Goal: Task Accomplishment & Management: Complete application form

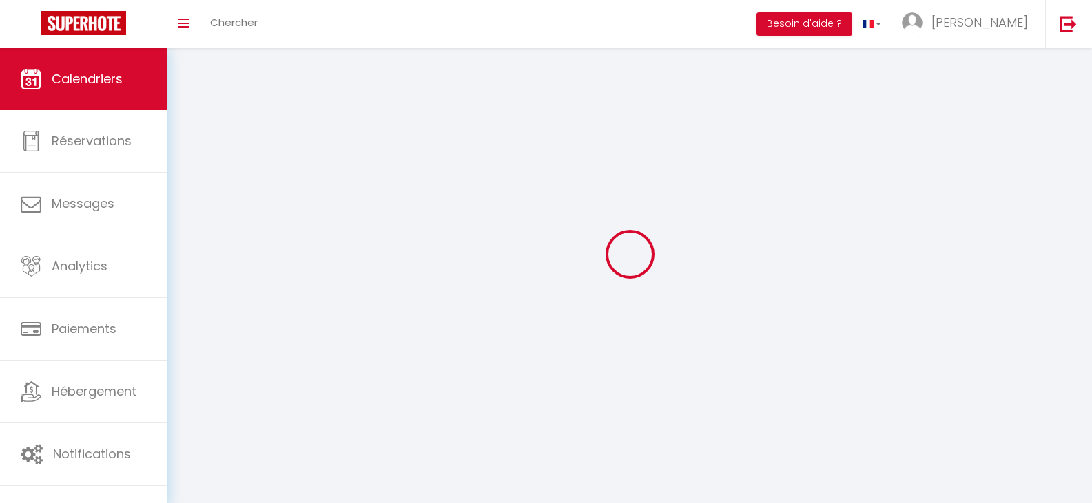
select select
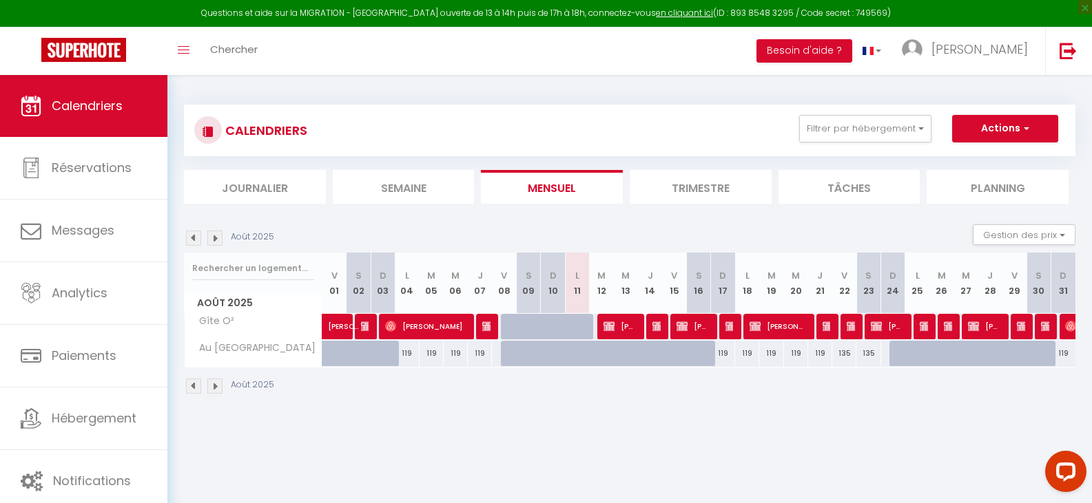
click at [603, 326] on div at bounding box center [609, 327] width 24 height 26
click at [614, 322] on img at bounding box center [608, 326] width 11 height 11
select select "OK"
select select "0"
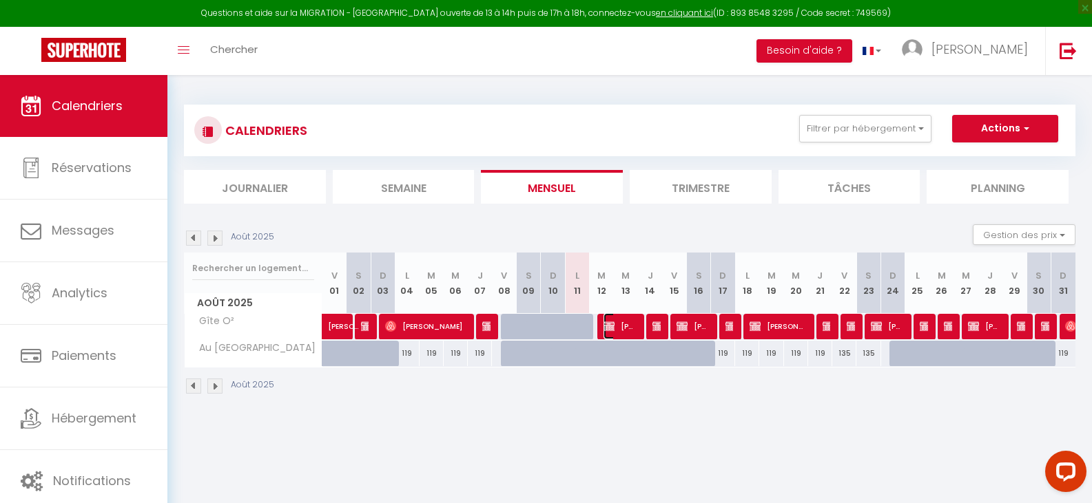
select select "0"
select select "1"
select select
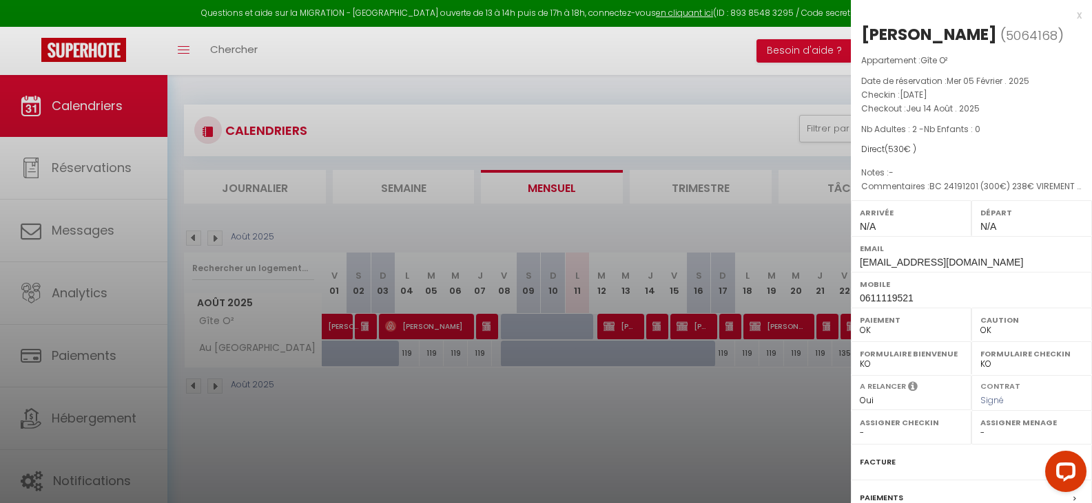
click at [619, 134] on div at bounding box center [546, 251] width 1092 height 503
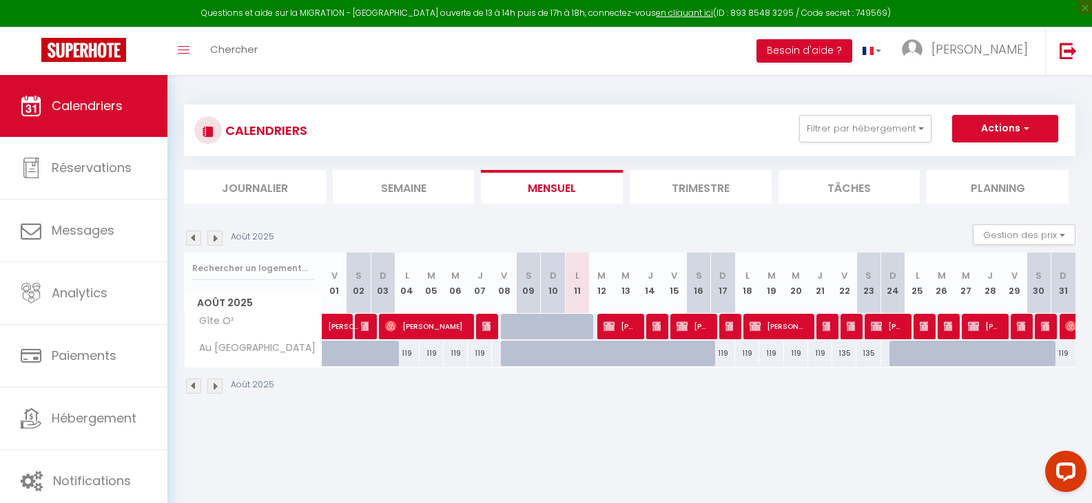
click at [574, 325] on div at bounding box center [586, 335] width 24 height 26
type input "265"
type input "Lun 11 Août 2025"
type input "[DATE] Août 2025"
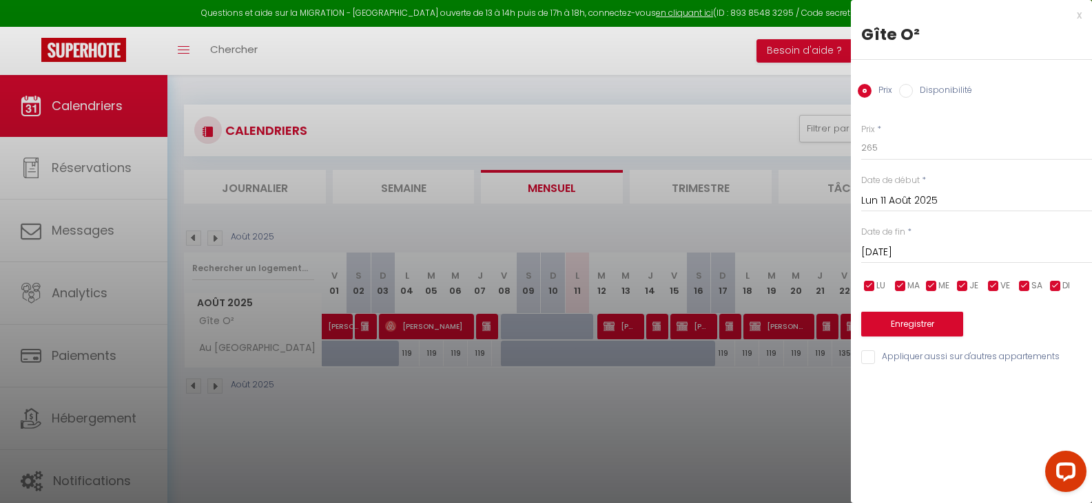
click at [573, 325] on div at bounding box center [546, 251] width 1092 height 503
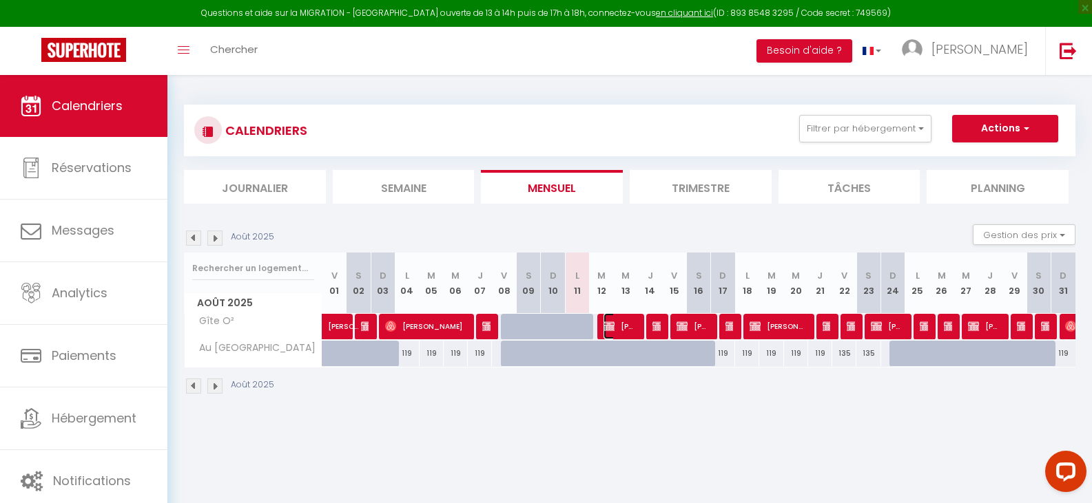
click at [608, 328] on img at bounding box center [608, 326] width 11 height 11
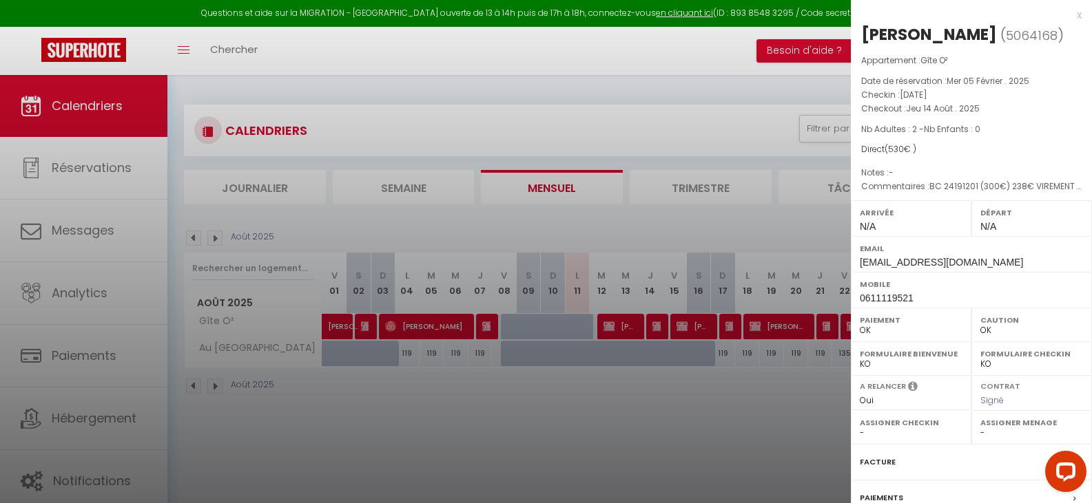
click at [608, 328] on div at bounding box center [546, 251] width 1092 height 503
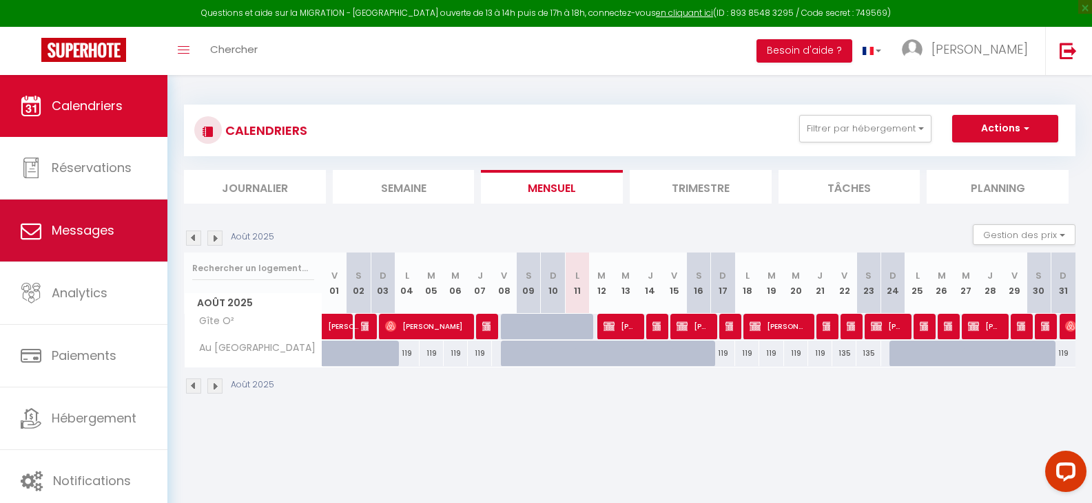
click at [114, 225] on link "Messages" at bounding box center [83, 231] width 167 height 62
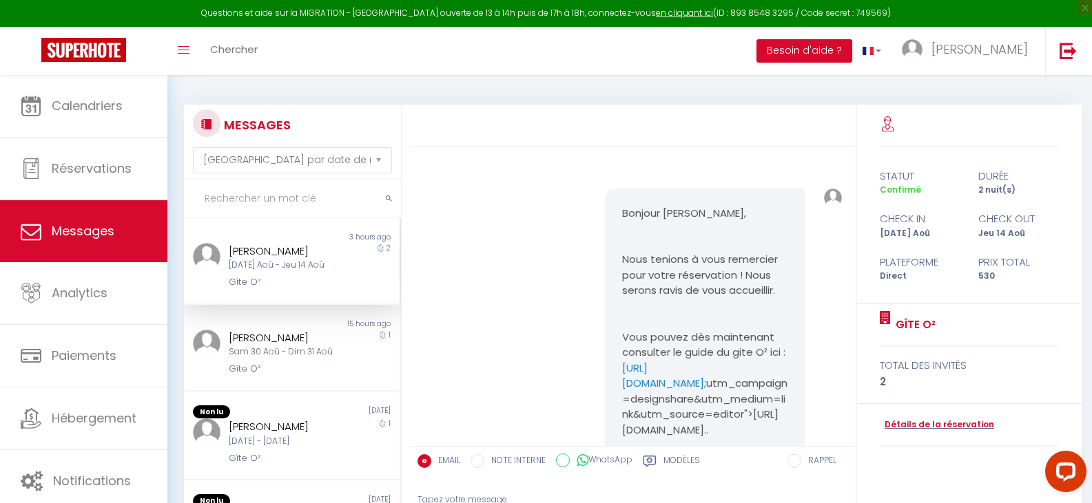
scroll to position [9430, 0]
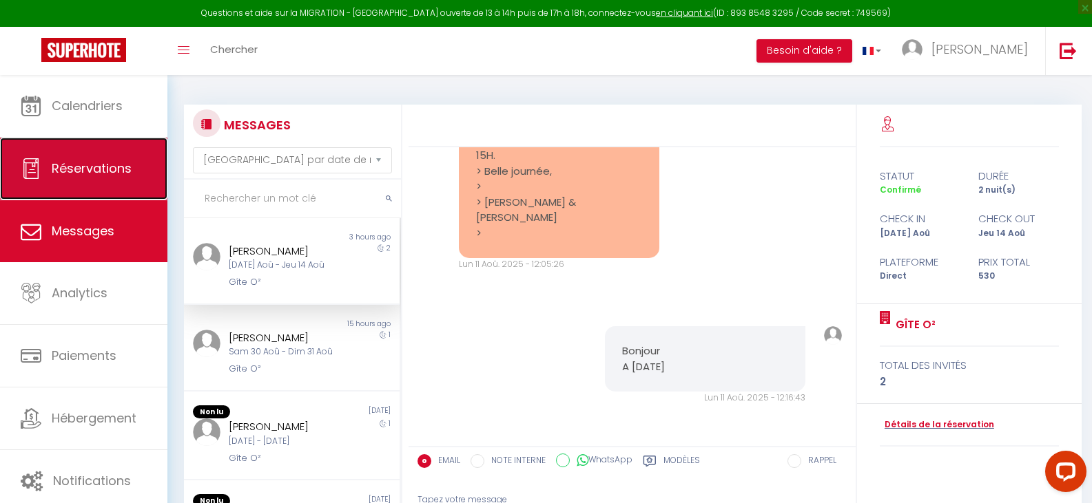
click at [87, 154] on link "Réservations" at bounding box center [83, 169] width 167 height 62
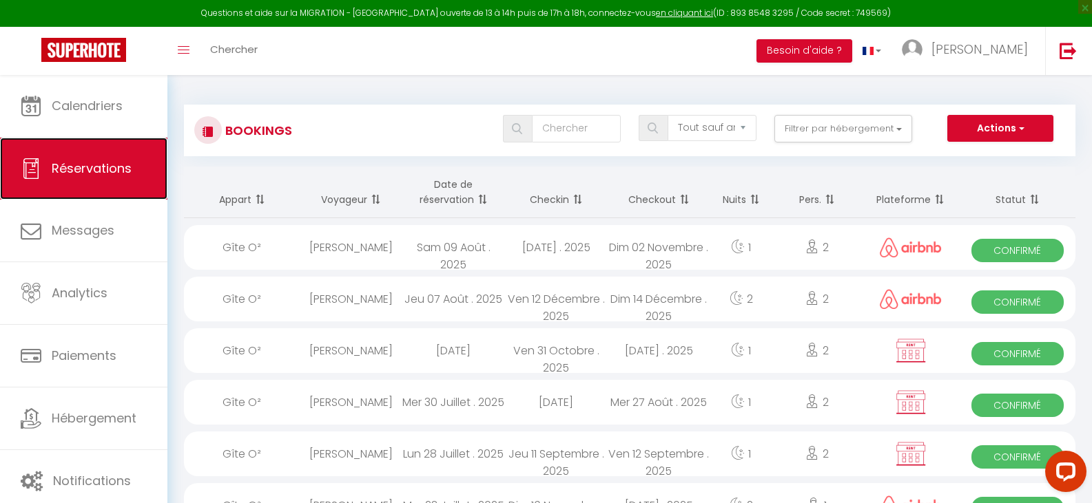
click at [76, 170] on span "Réservations" at bounding box center [92, 168] width 80 height 17
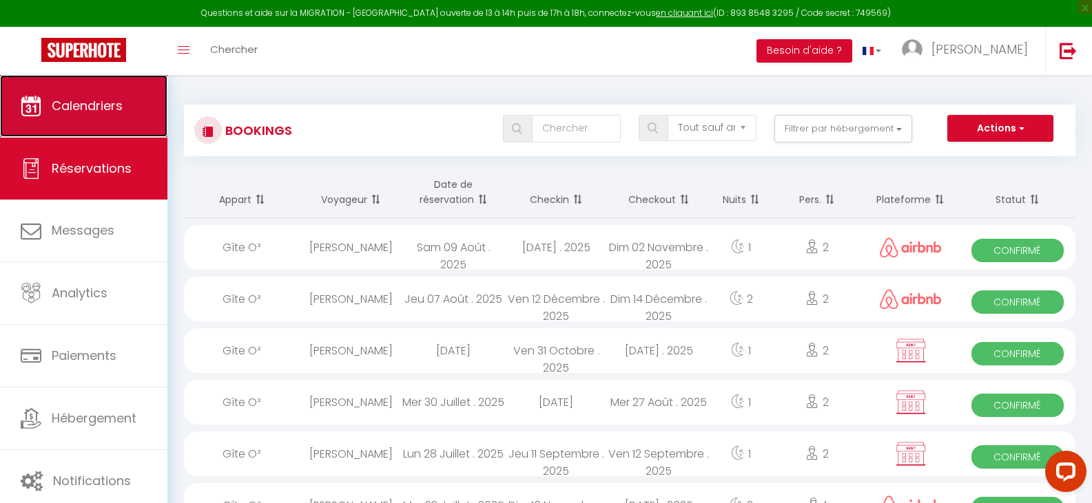
click at [75, 103] on span "Calendriers" at bounding box center [87, 105] width 71 height 17
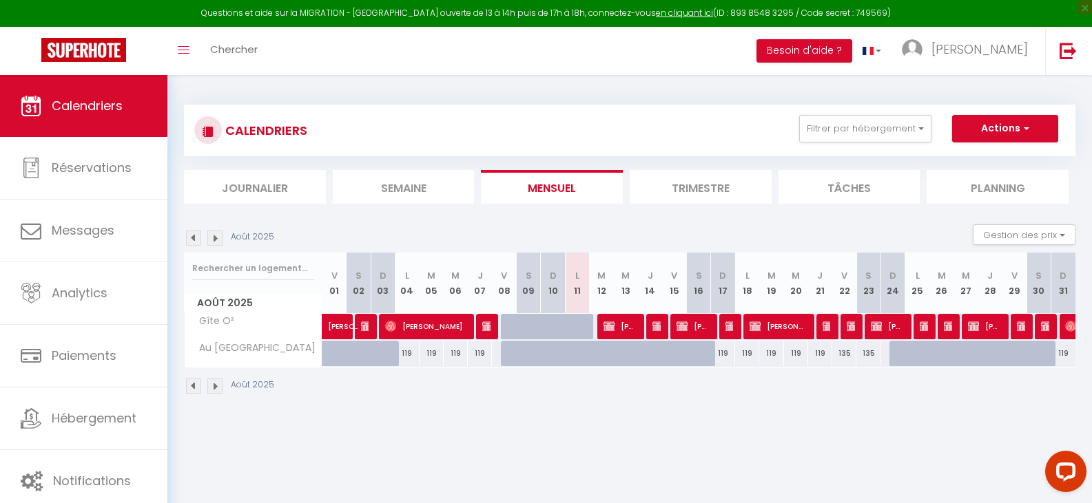
click at [740, 335] on div at bounding box center [729, 327] width 24 height 26
click at [769, 326] on span "[PERSON_NAME]" at bounding box center [777, 326] width 56 height 26
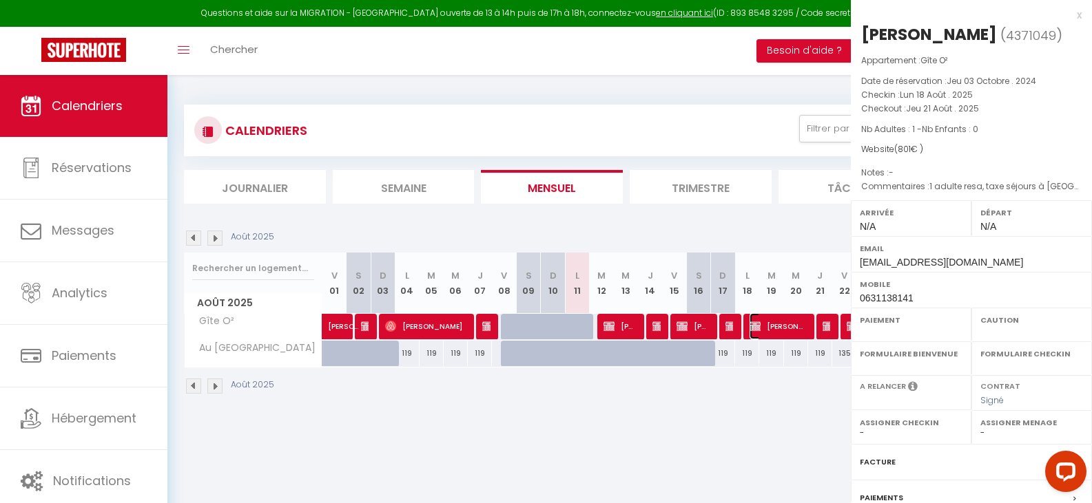
select select "OK"
select select "KO"
select select "0"
select select "1"
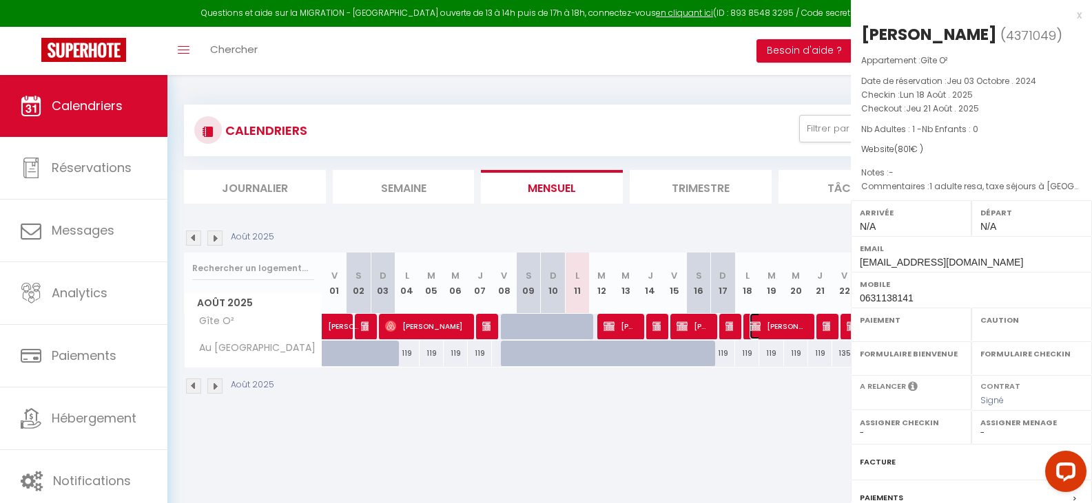
select select
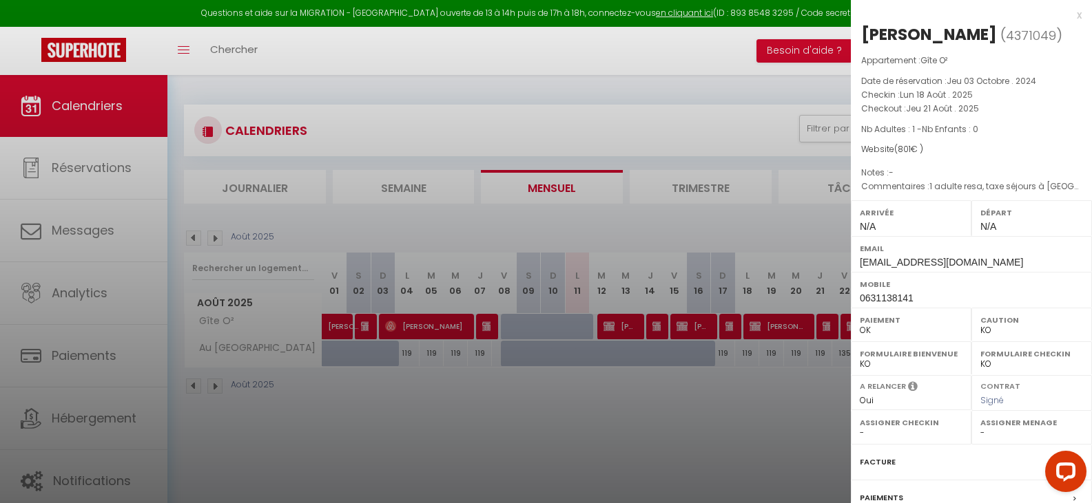
click at [726, 439] on div at bounding box center [546, 251] width 1092 height 503
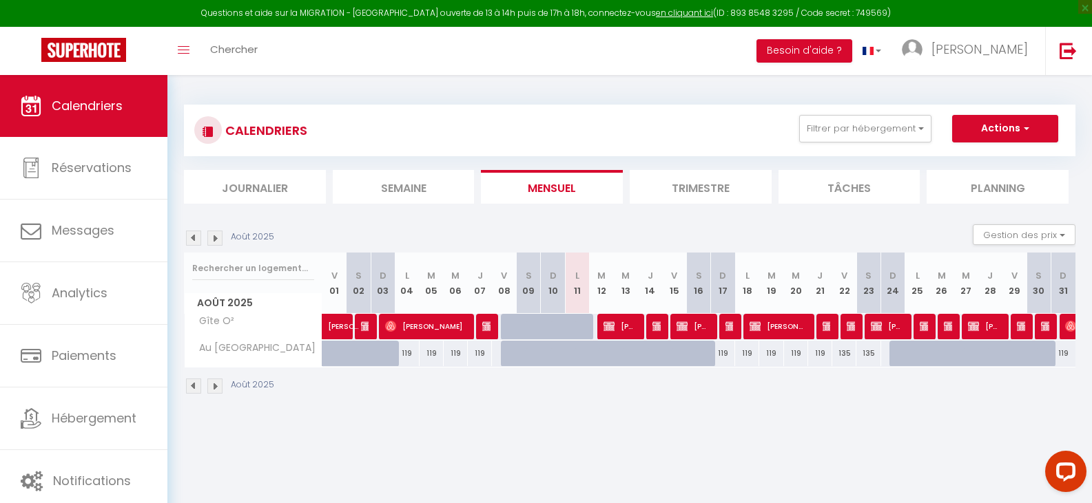
click at [613, 447] on body "Questions et aide sur la MIGRATION - [GEOGRAPHIC_DATA] ouverte de 13 à 14h puis…" at bounding box center [546, 326] width 1092 height 503
click at [778, 326] on span "[PERSON_NAME]" at bounding box center [777, 326] width 56 height 26
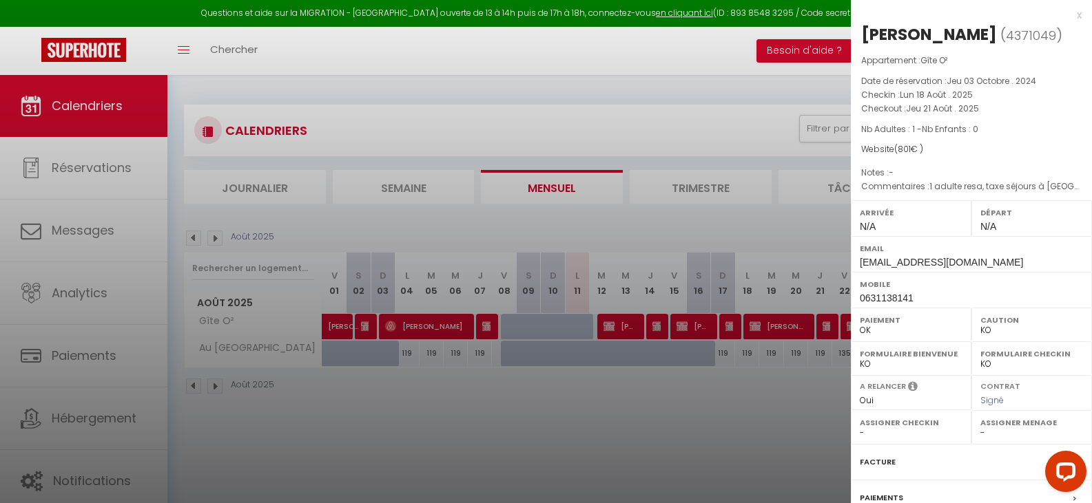
click at [534, 466] on div at bounding box center [546, 251] width 1092 height 503
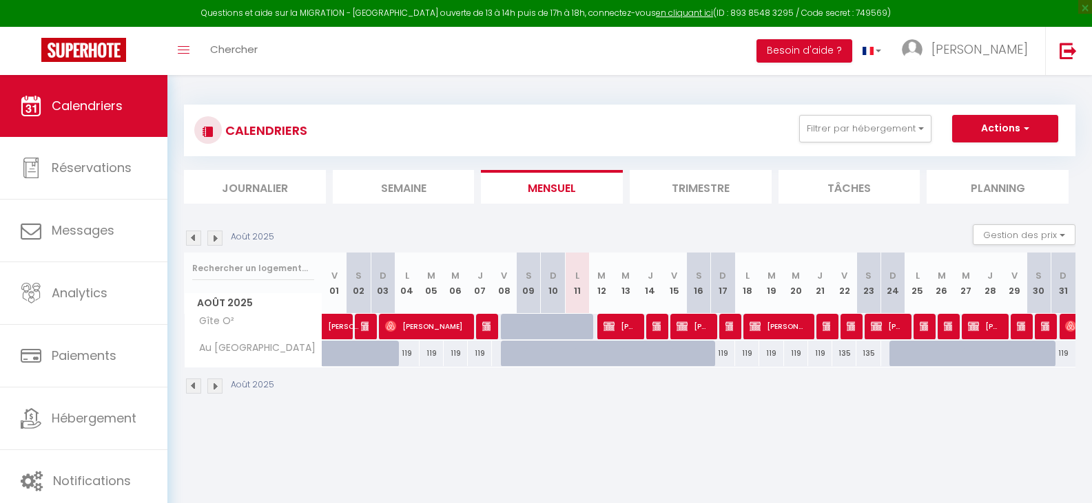
select select
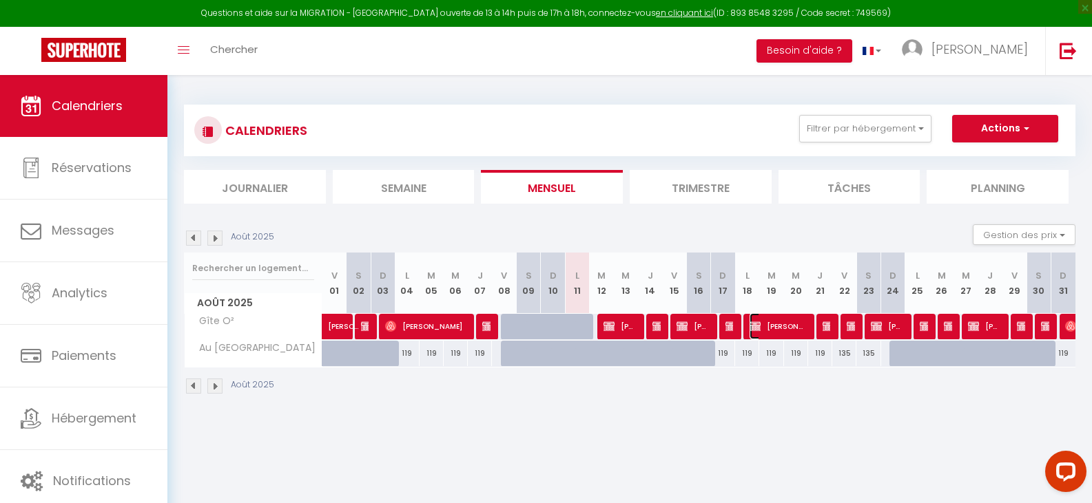
click at [772, 331] on span "[PERSON_NAME]" at bounding box center [777, 326] width 56 height 26
select select "OK"
select select "KO"
select select "0"
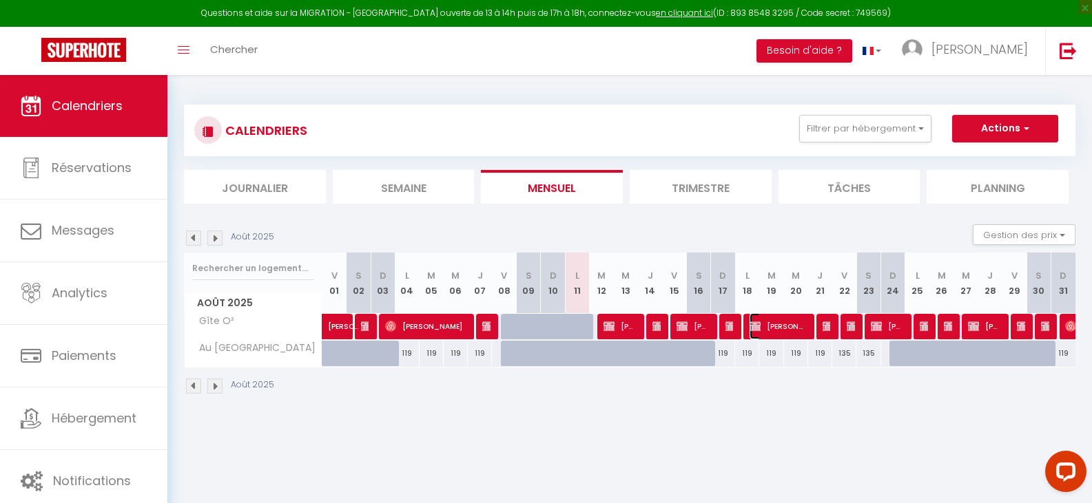
select select "1"
select select
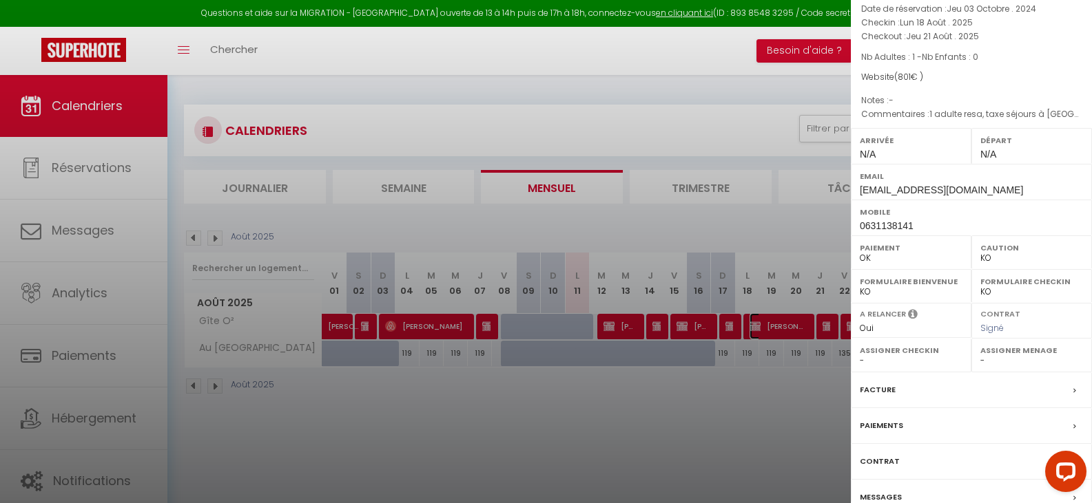
scroll to position [138, 0]
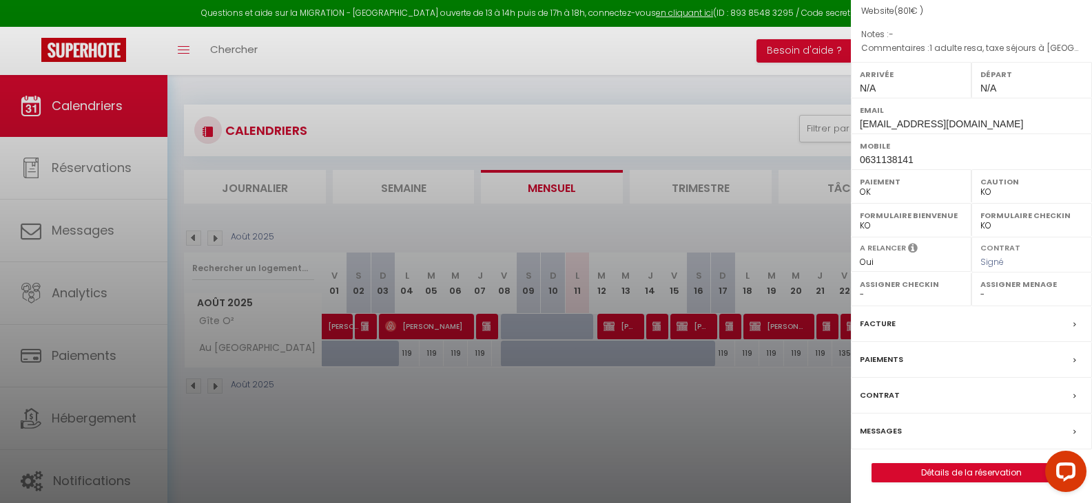
click at [1048, 393] on div "Contrat" at bounding box center [971, 396] width 241 height 36
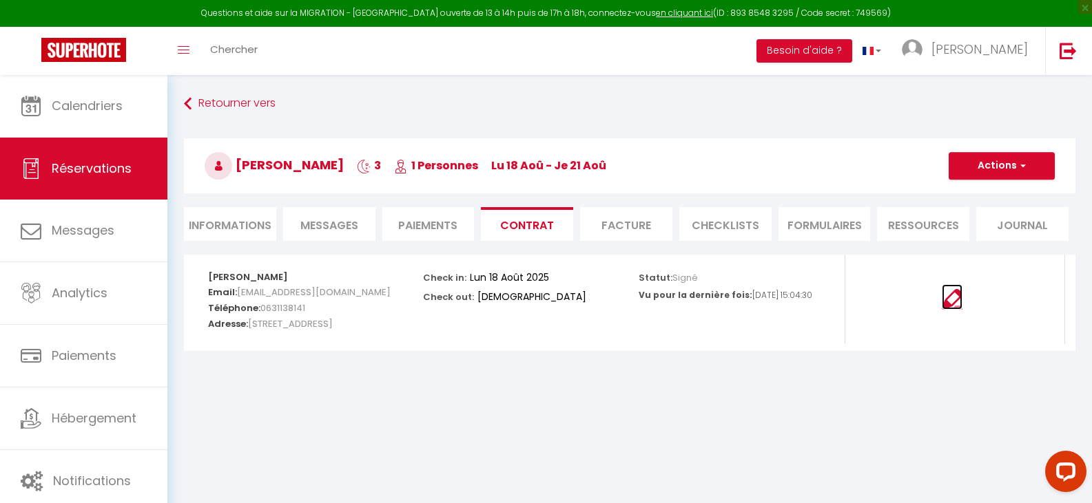
click at [949, 304] on img at bounding box center [951, 299] width 21 height 21
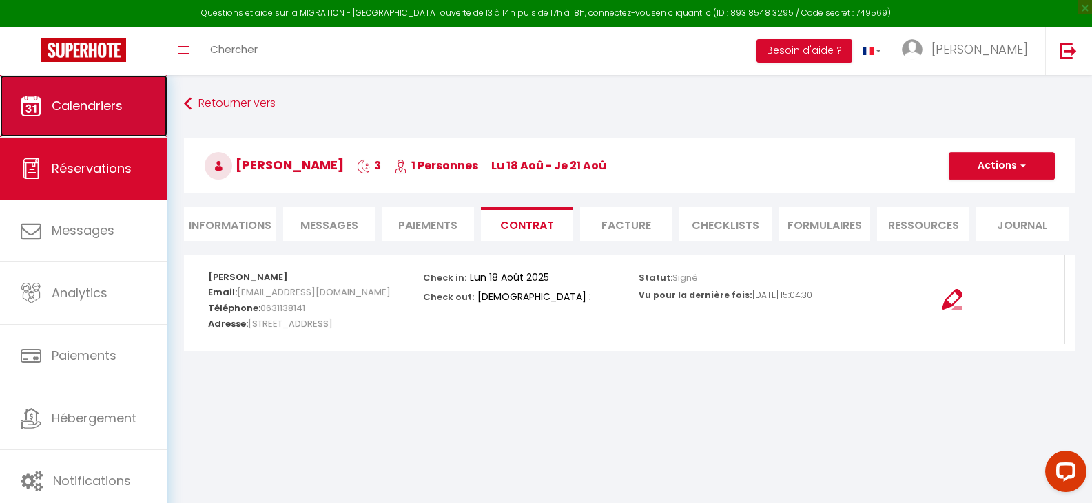
click at [92, 101] on span "Calendriers" at bounding box center [87, 105] width 71 height 17
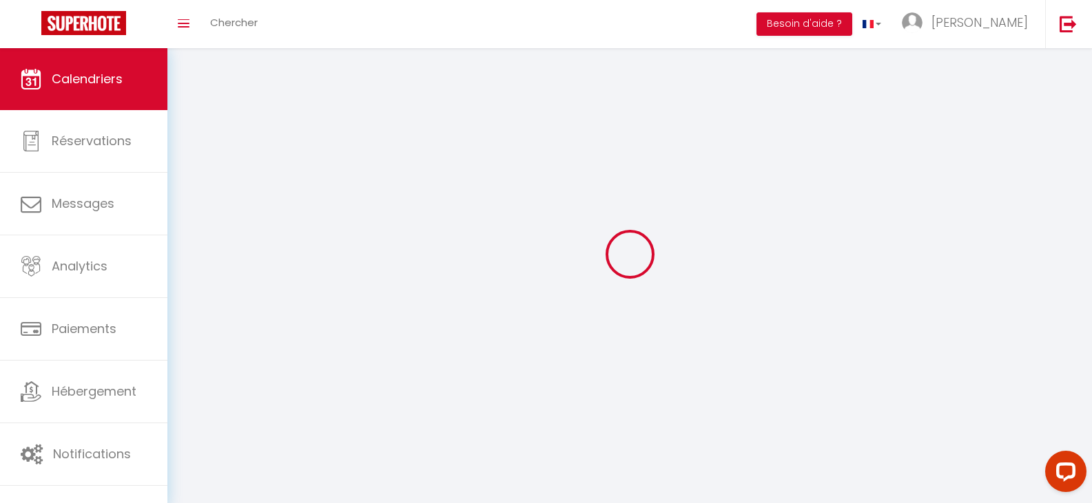
select select
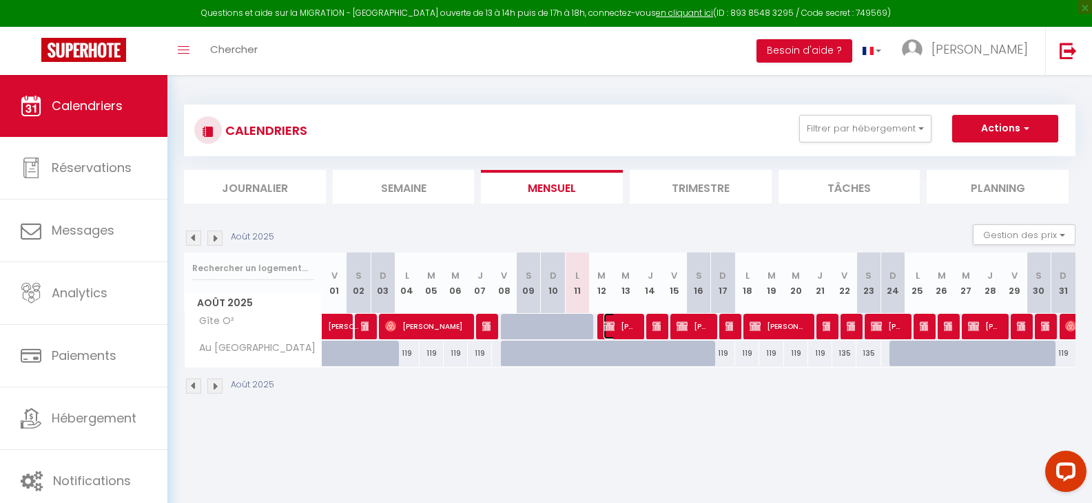
click at [615, 325] on span "[PERSON_NAME]" at bounding box center [619, 326] width 32 height 26
select select "OK"
select select "0"
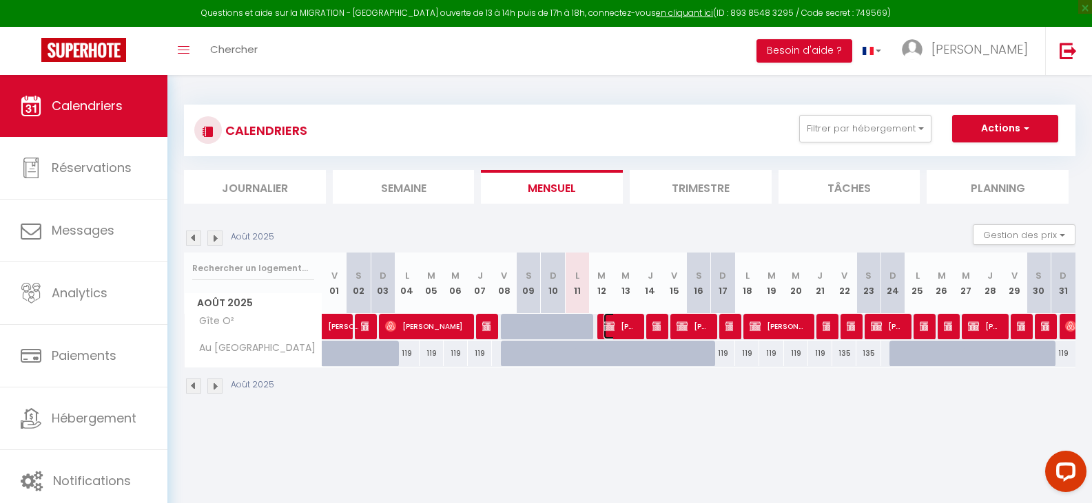
select select "1"
select select
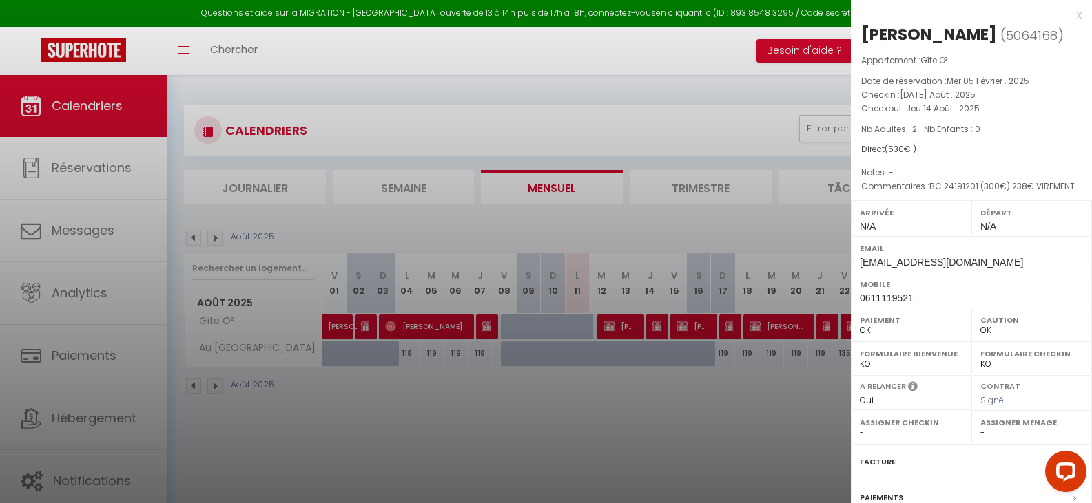
click at [687, 444] on div at bounding box center [546, 251] width 1092 height 503
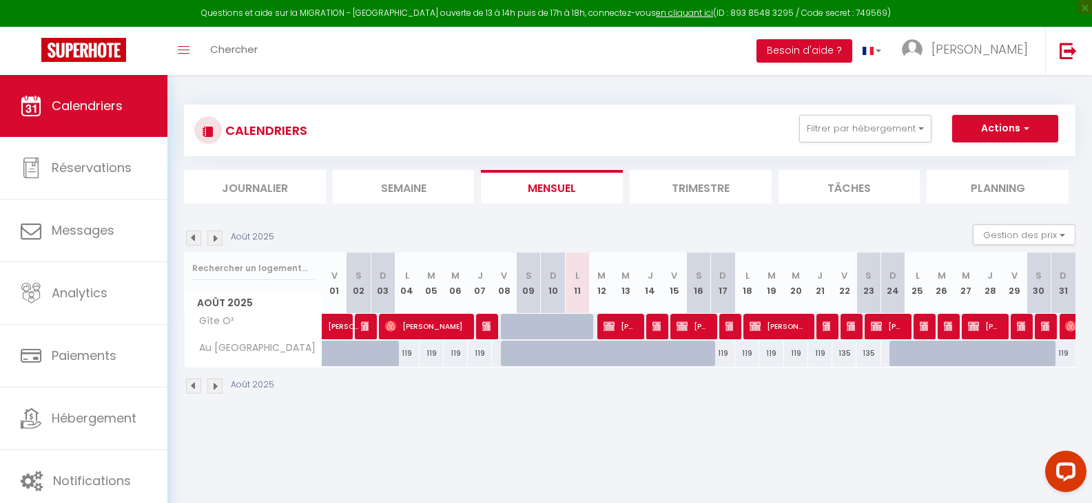
click at [561, 329] on div at bounding box center [562, 335] width 24 height 26
type input "265"
type input "Dim 10 Août 2025"
type input "Lun 11 Août 2025"
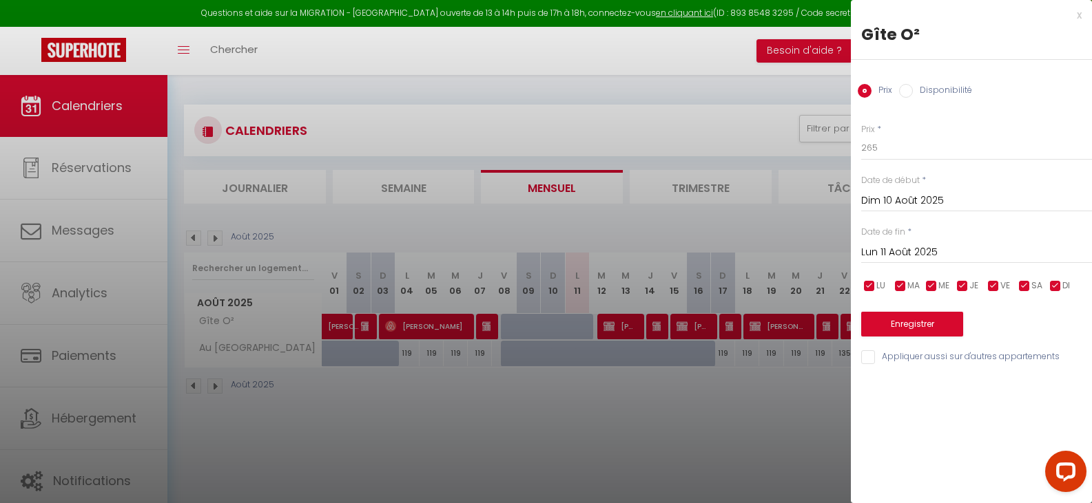
click at [637, 426] on div at bounding box center [546, 251] width 1092 height 503
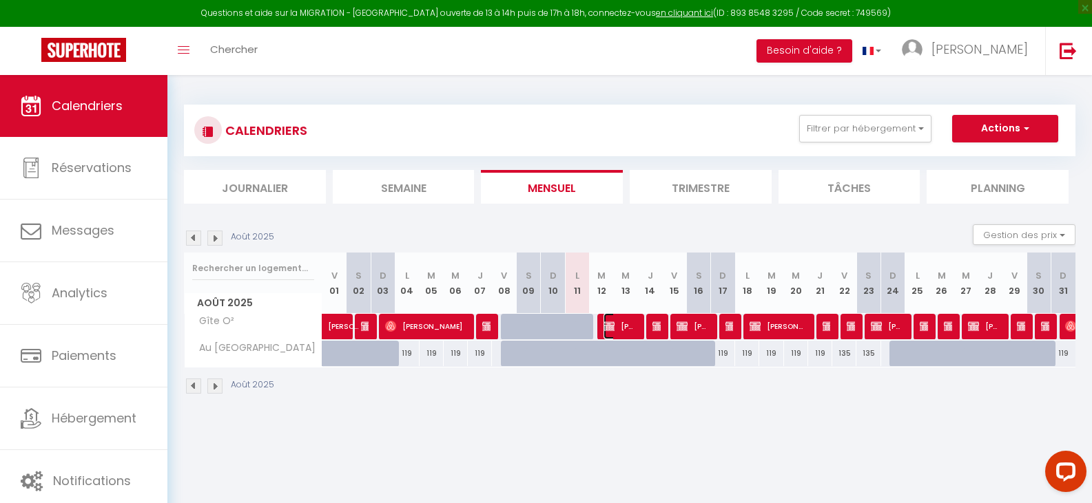
click at [613, 317] on span "[PERSON_NAME]" at bounding box center [619, 326] width 32 height 26
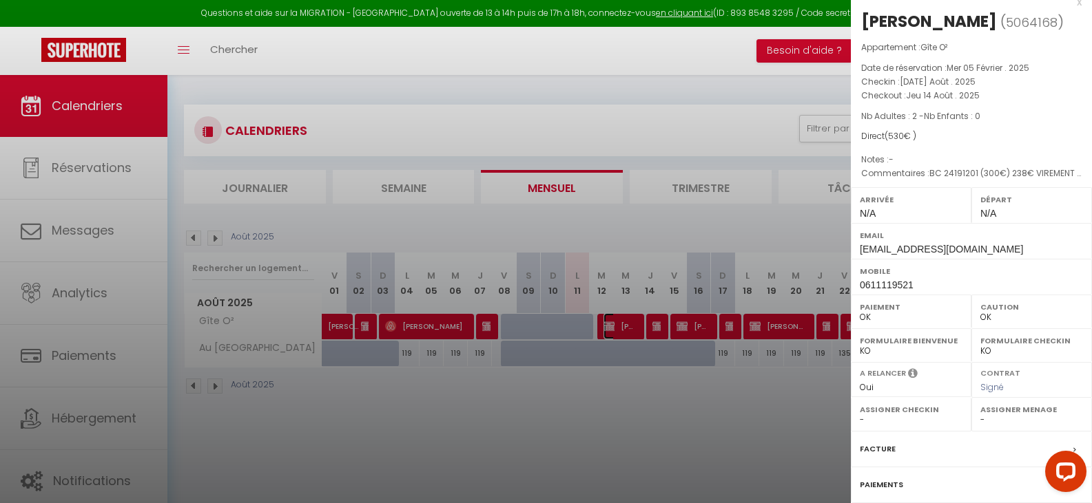
scroll to position [19, 0]
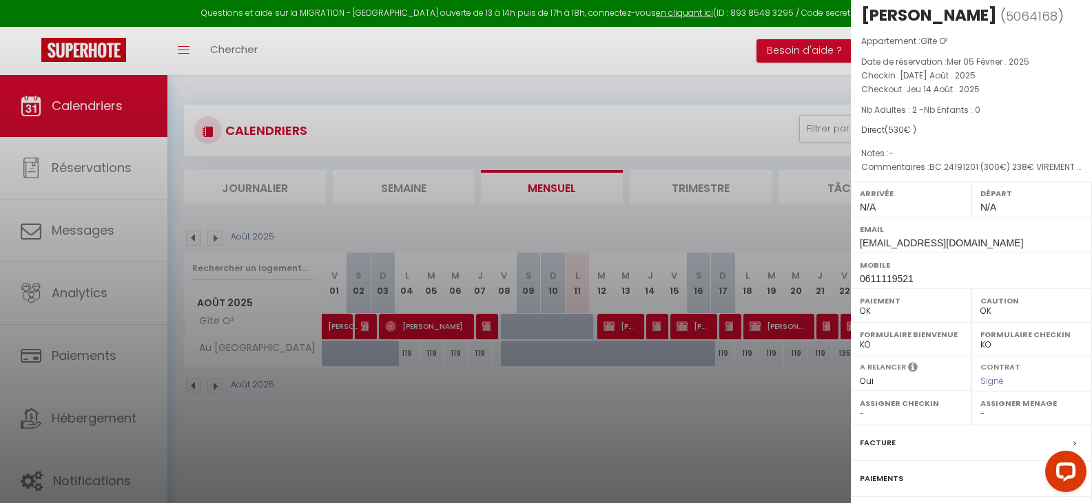
click at [661, 319] on div at bounding box center [546, 251] width 1092 height 503
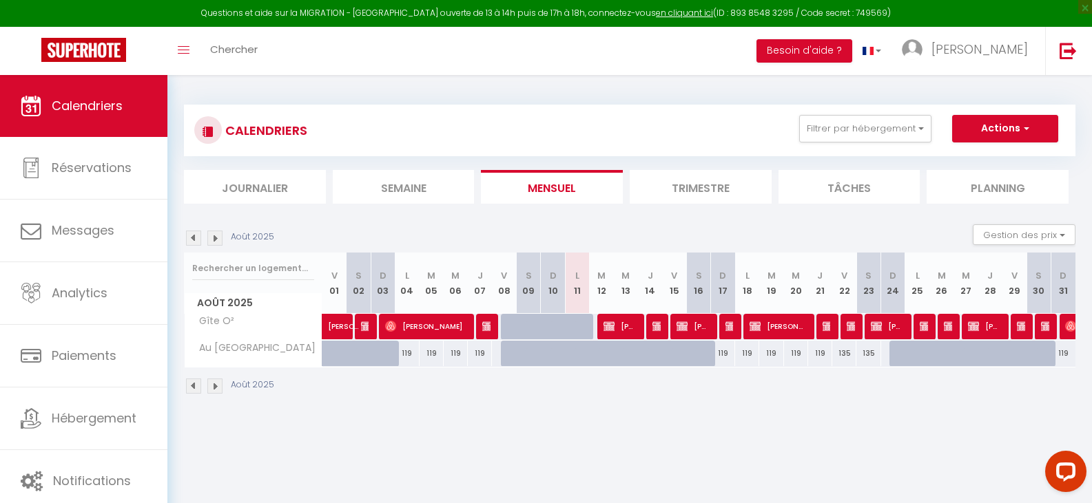
click at [660, 321] on div at bounding box center [658, 327] width 24 height 26
click at [652, 333] on span "[PERSON_NAME]" at bounding box center [656, 326] width 8 height 26
select select "KO"
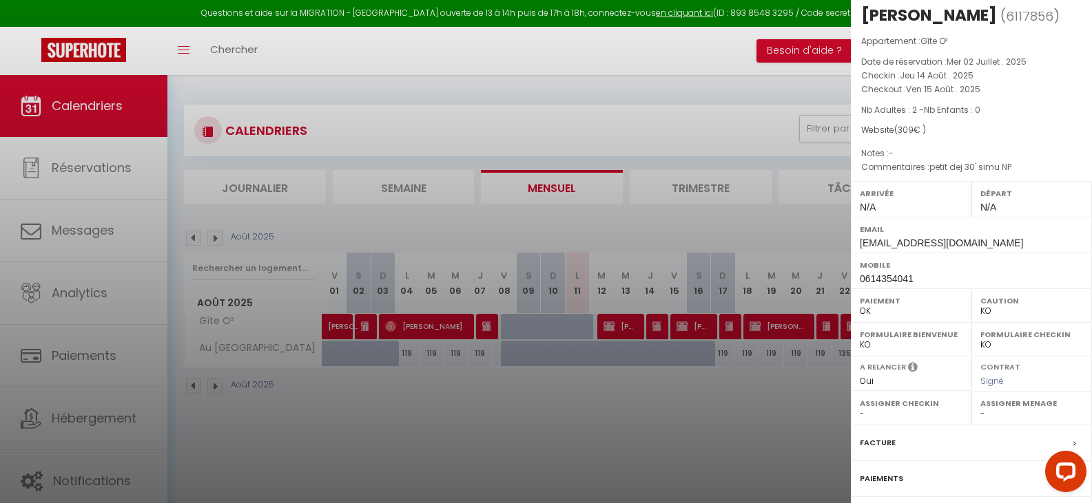
click at [622, 395] on div at bounding box center [546, 251] width 1092 height 503
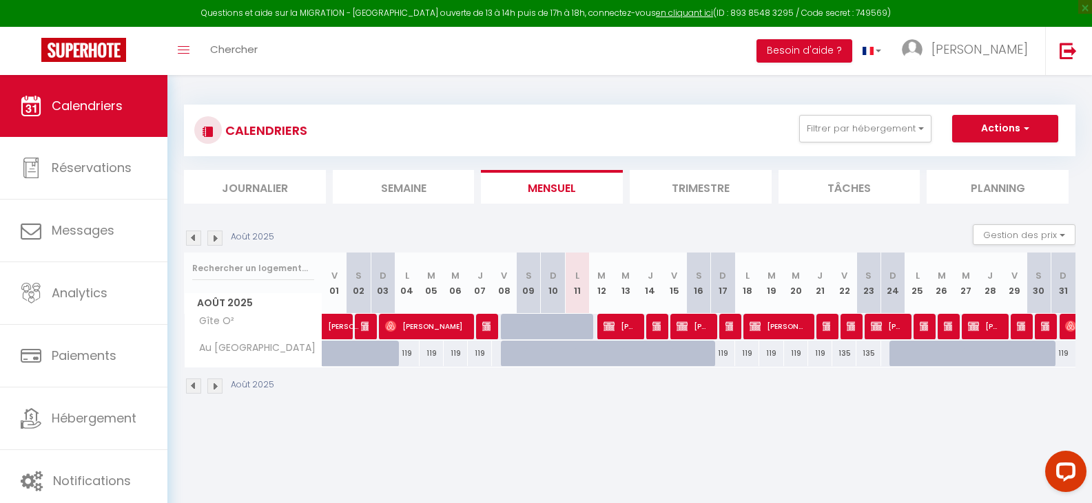
click at [717, 437] on body "Questions et aide sur la MIGRATION - [GEOGRAPHIC_DATA] ouverte de 13 à 14h puis…" at bounding box center [546, 326] width 1092 height 503
click at [770, 326] on span "[PERSON_NAME]" at bounding box center [777, 326] width 56 height 26
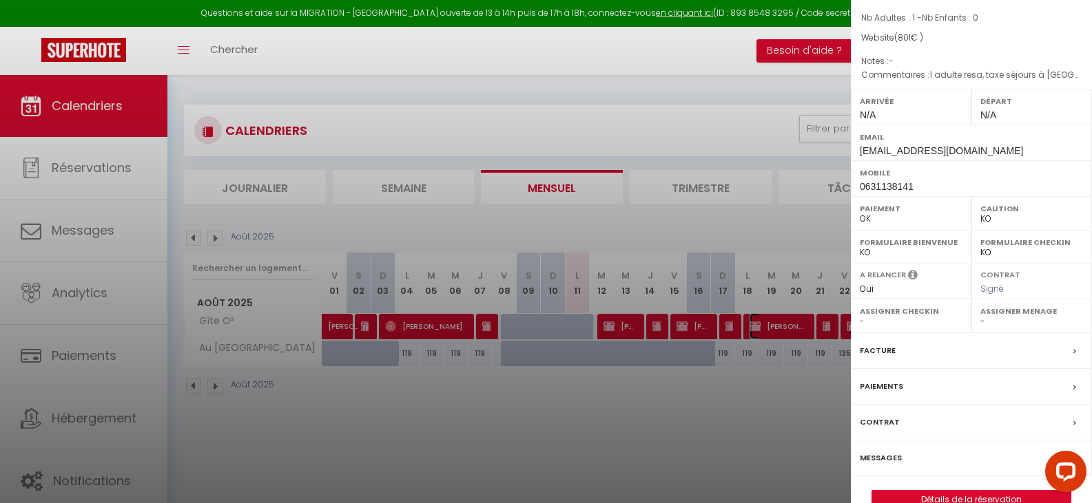
scroll to position [138, 0]
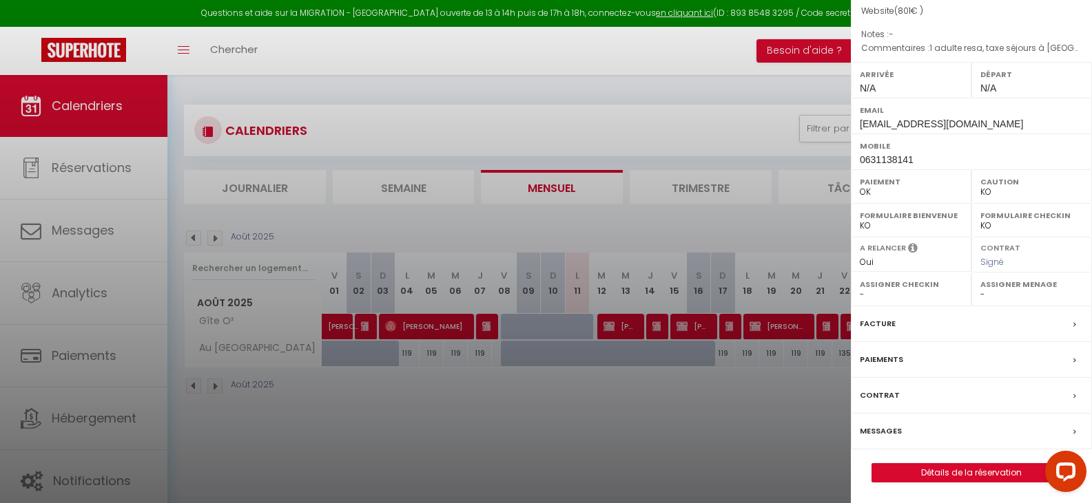
click at [1028, 399] on div "Contrat" at bounding box center [971, 396] width 241 height 36
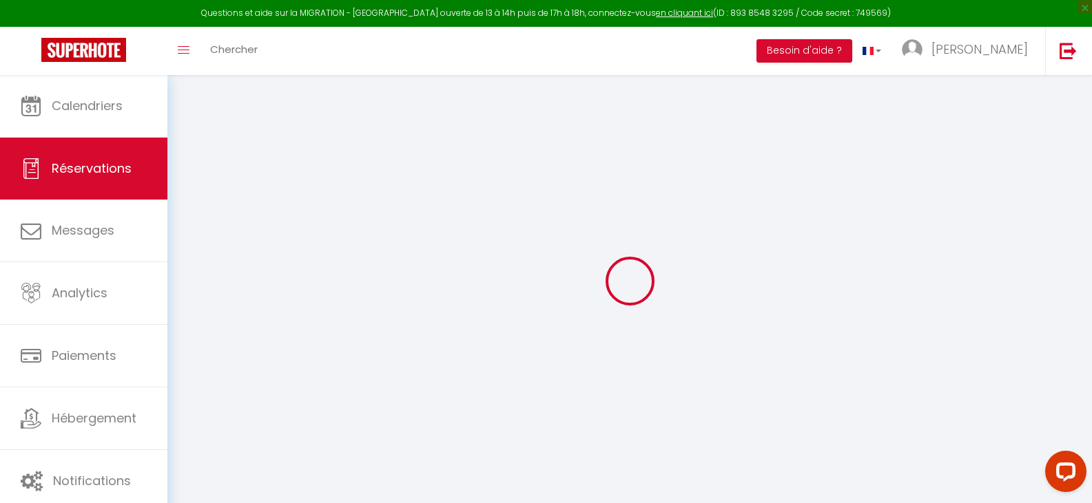
select select
checkbox input "false"
select select
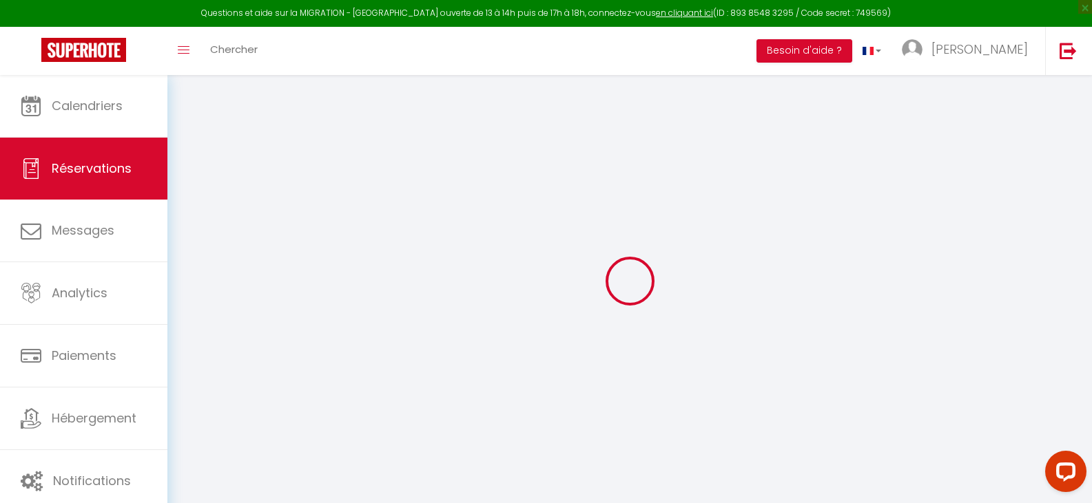
checkbox input "false"
type textarea "1 adulte resa, taxe séjours à [GEOGRAPHIC_DATA]"
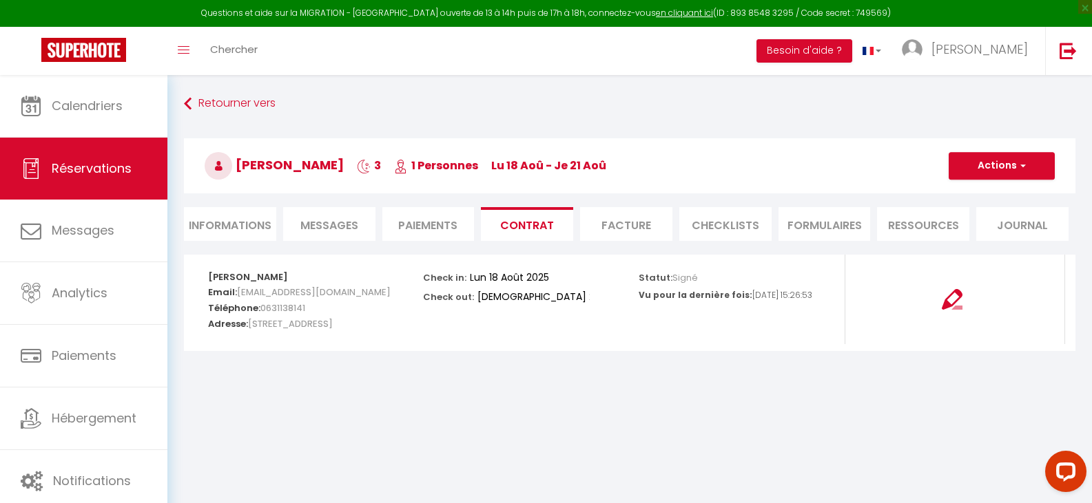
click at [612, 220] on li "Facture" at bounding box center [626, 224] width 92 height 34
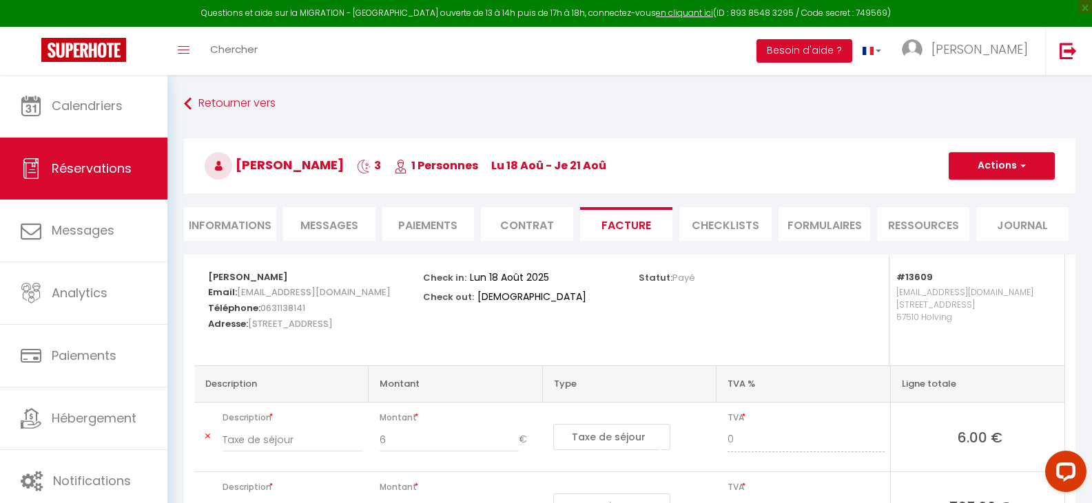
drag, startPoint x: 238, startPoint y: 163, endPoint x: 323, endPoint y: 167, distance: 85.5
click at [323, 167] on h3 "[PERSON_NAME] 3 1 Personnes lu 18 Aoû - je 21 Aoû" at bounding box center [629, 165] width 891 height 55
copy span "[PERSON_NAME]"
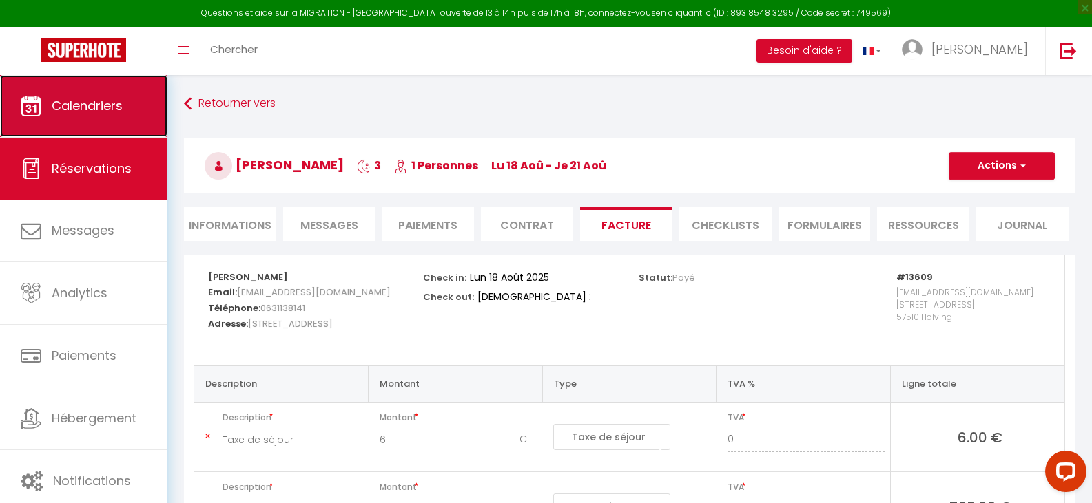
click at [76, 112] on span "Calendriers" at bounding box center [87, 105] width 71 height 17
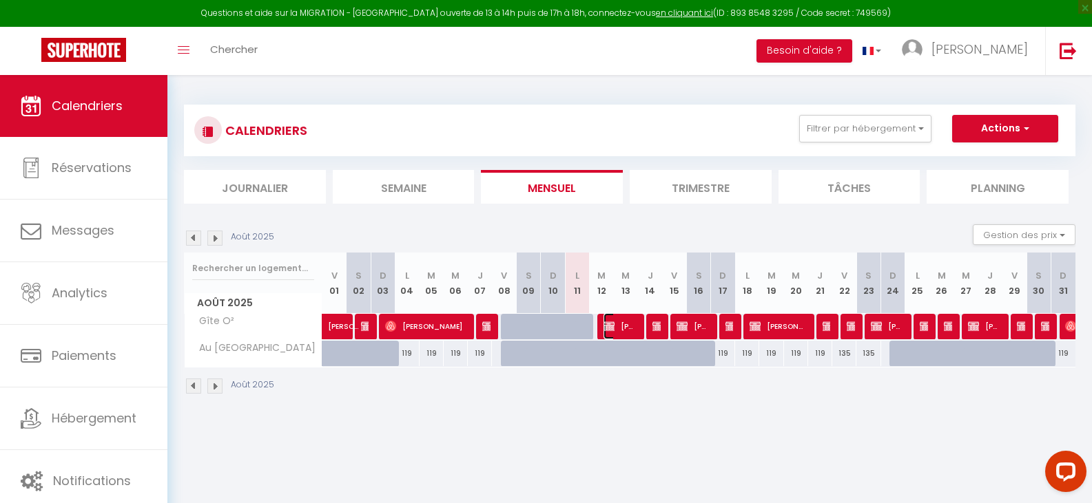
click at [616, 324] on span "[PERSON_NAME]" at bounding box center [619, 326] width 32 height 26
select select "OK"
select select "0"
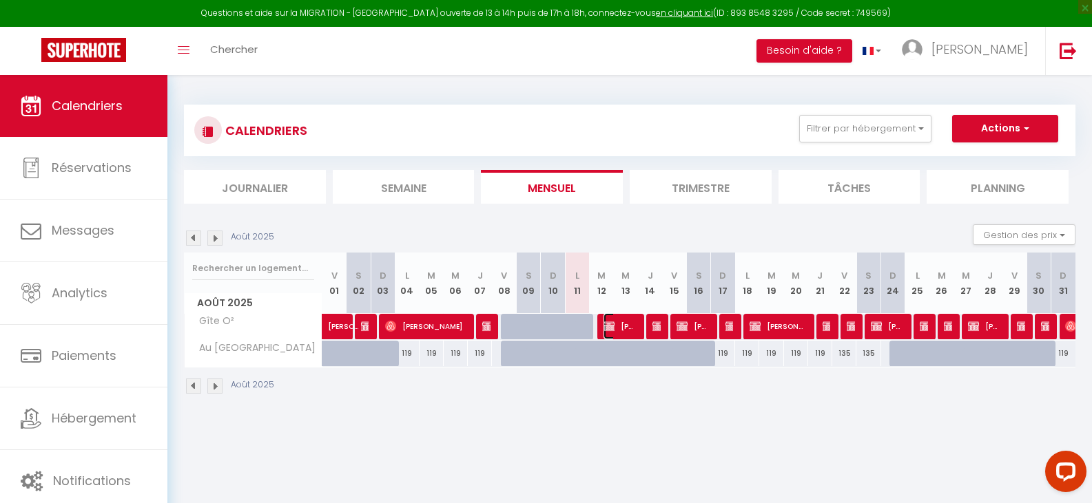
select select "1"
select select
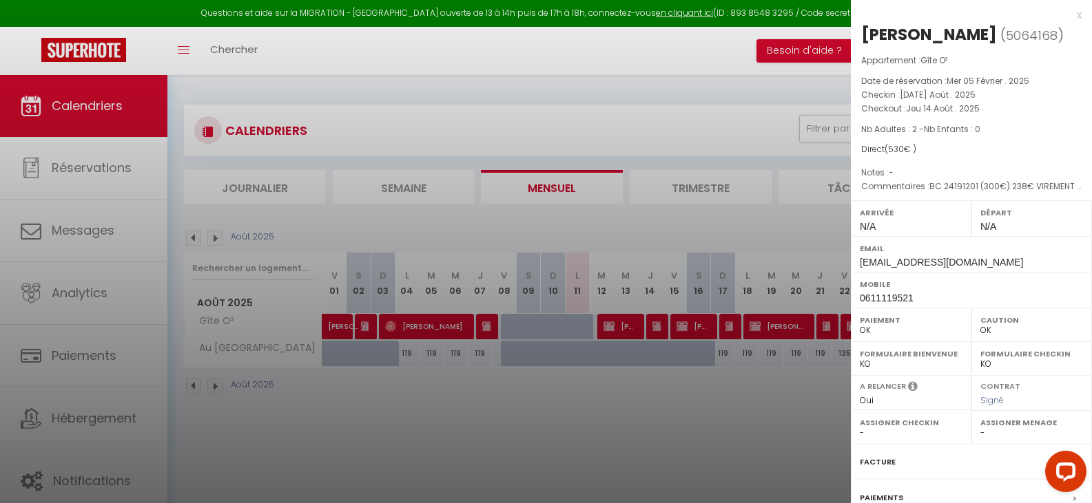
click at [705, 413] on div at bounding box center [546, 251] width 1092 height 503
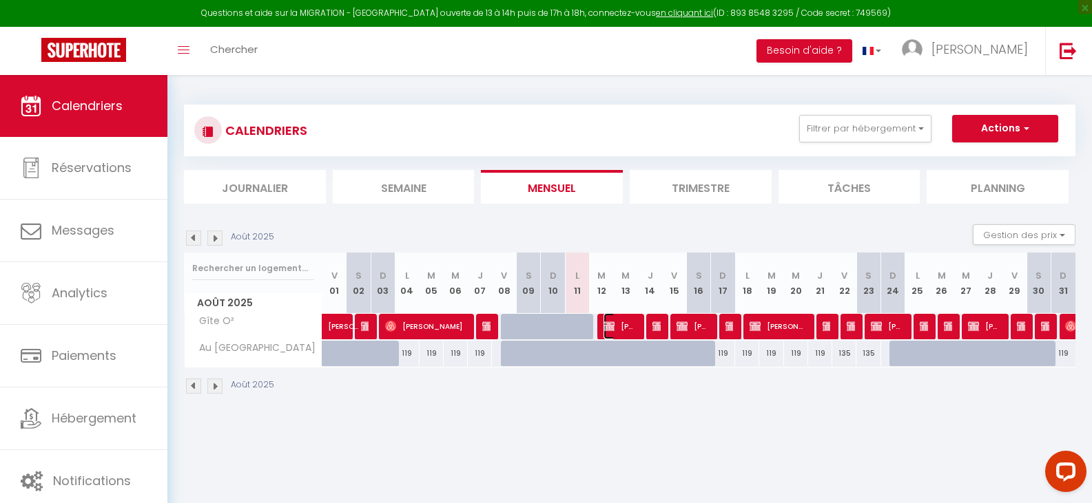
click at [614, 317] on span "[PERSON_NAME]" at bounding box center [619, 326] width 32 height 26
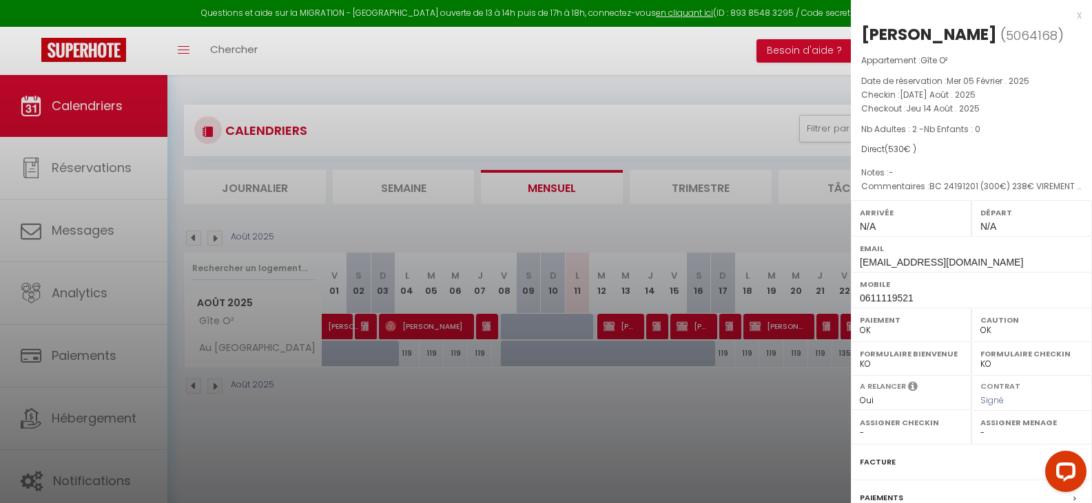
click at [669, 428] on div at bounding box center [546, 251] width 1092 height 503
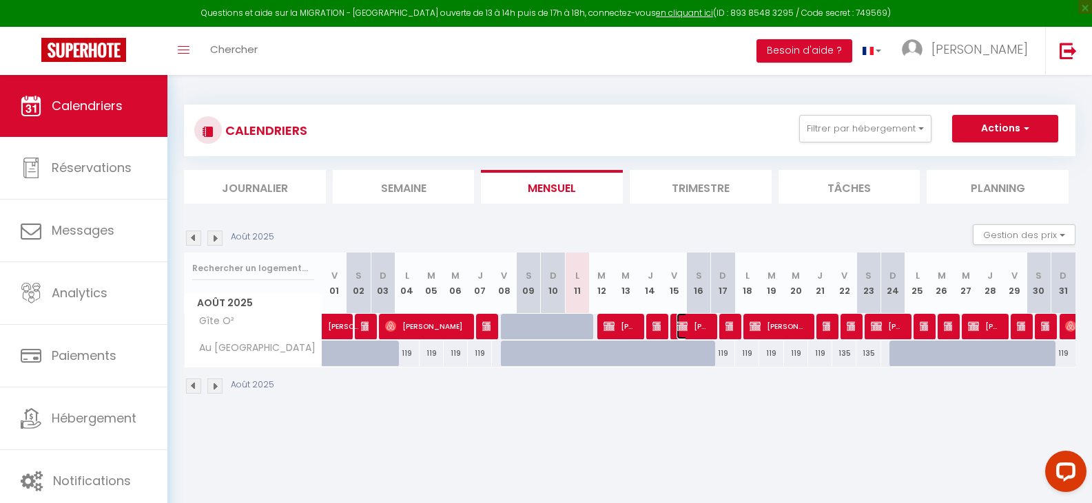
click at [698, 326] on span "[PERSON_NAME]" at bounding box center [692, 326] width 32 height 26
select select "KO"
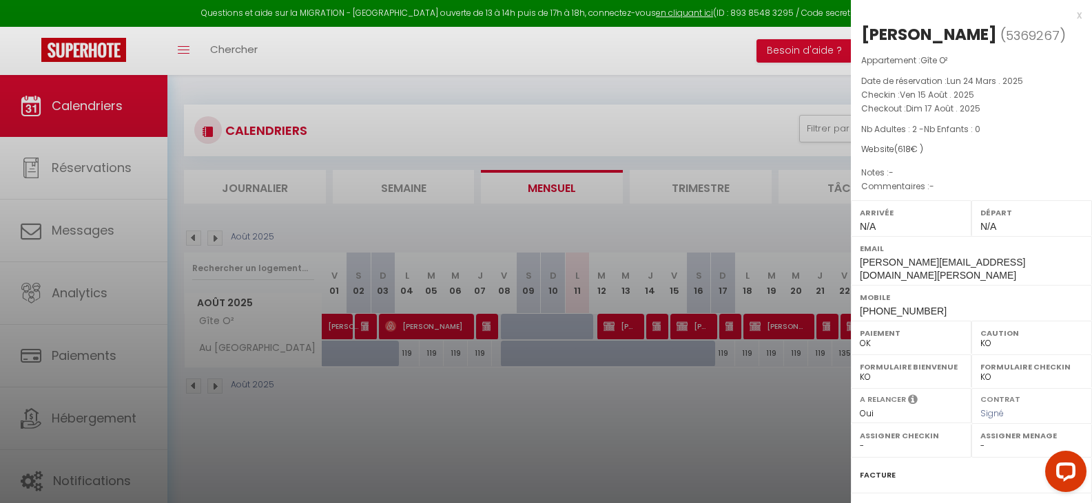
click at [621, 81] on div at bounding box center [546, 251] width 1092 height 503
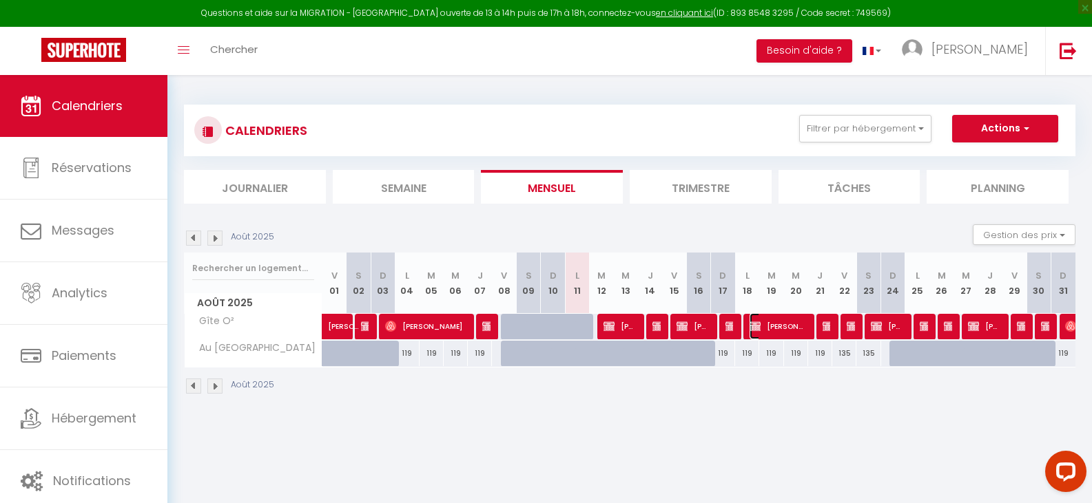
click at [780, 330] on span "[PERSON_NAME]" at bounding box center [777, 326] width 56 height 26
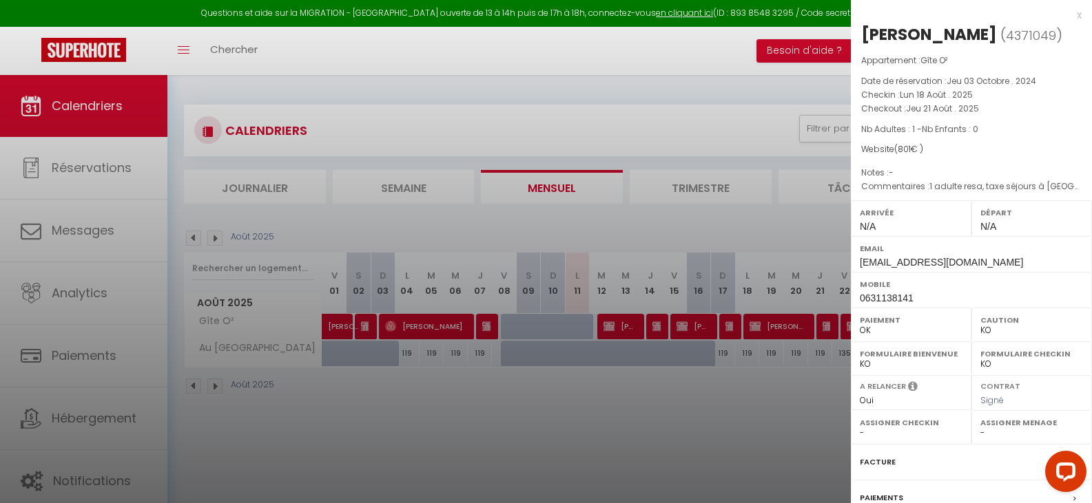
drag, startPoint x: 862, startPoint y: 30, endPoint x: 961, endPoint y: 40, distance: 99.7
click at [961, 40] on h2 "[PERSON_NAME] ( 4371049 )" at bounding box center [971, 34] width 220 height 23
copy div "[PERSON_NAME]"
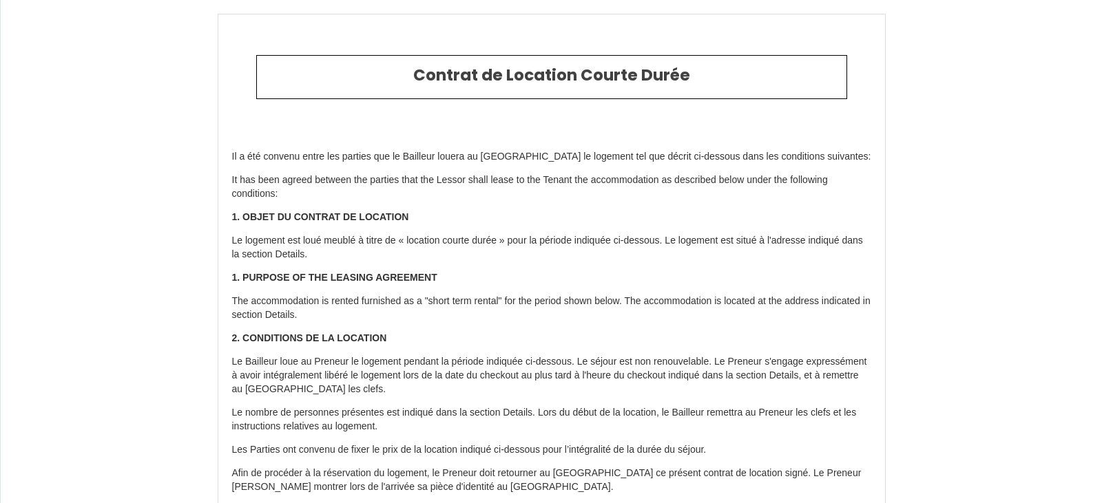
type input "4371049"
type input "Gîte O²"
type input "[STREET_ADDRESS]"
type input "57510"
type input "57510 Holving"
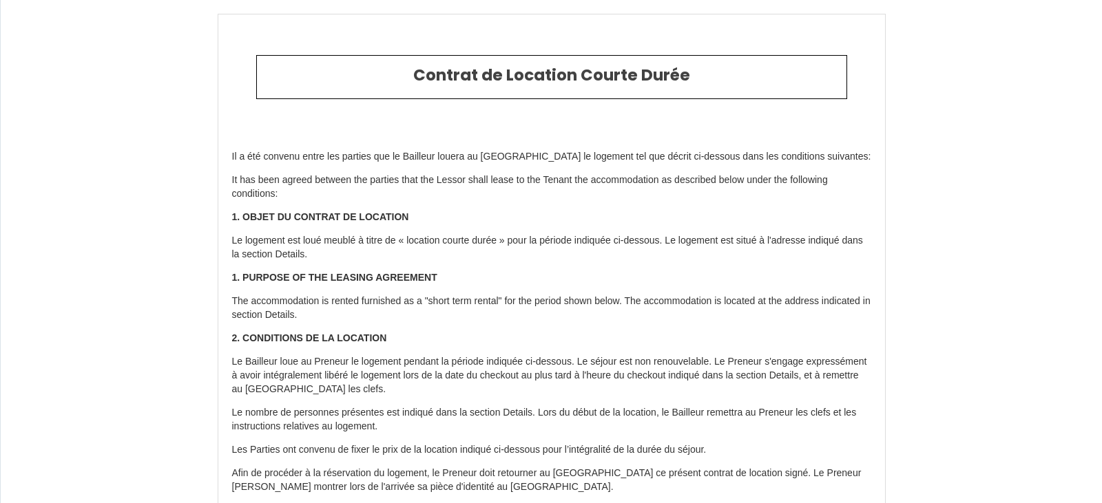
type input "[GEOGRAPHIC_DATA]"
type input "18 Mon August 2025"
type input "21 Thu August 2025"
type input "1"
type input "0"
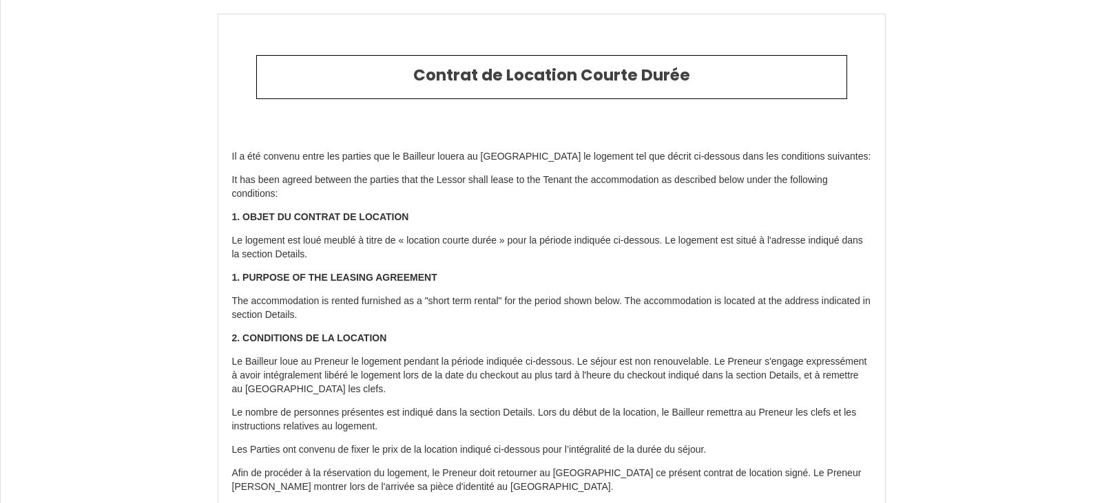
type input "500"
type input "801"
type input "[PERSON_NAME]"
type input "Kreucher"
type input "36b Rue Montmoreau"
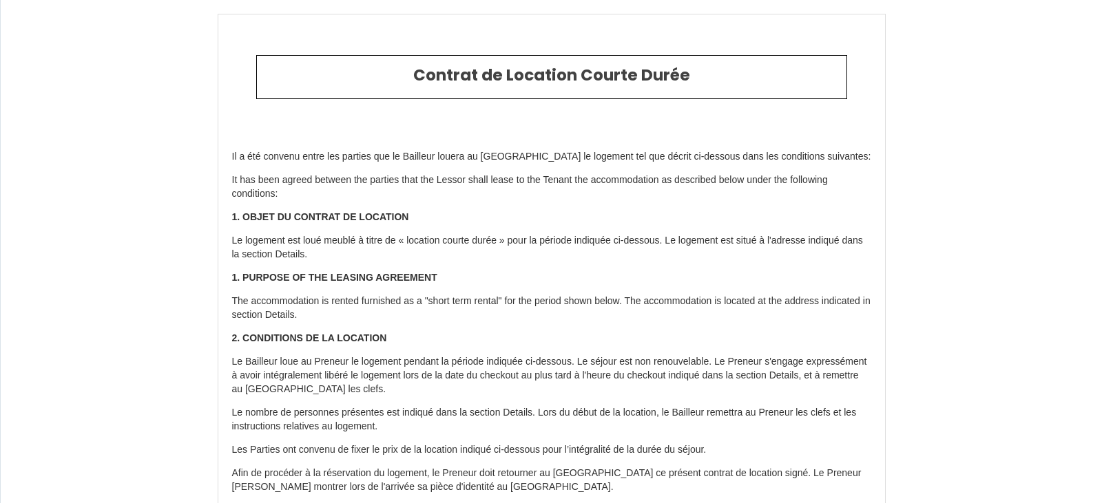
type input "57510"
type input "Holving"
type input "[GEOGRAPHIC_DATA]"
type input "[EMAIL_ADDRESS][DOMAIN_NAME]"
type input "Maylis"
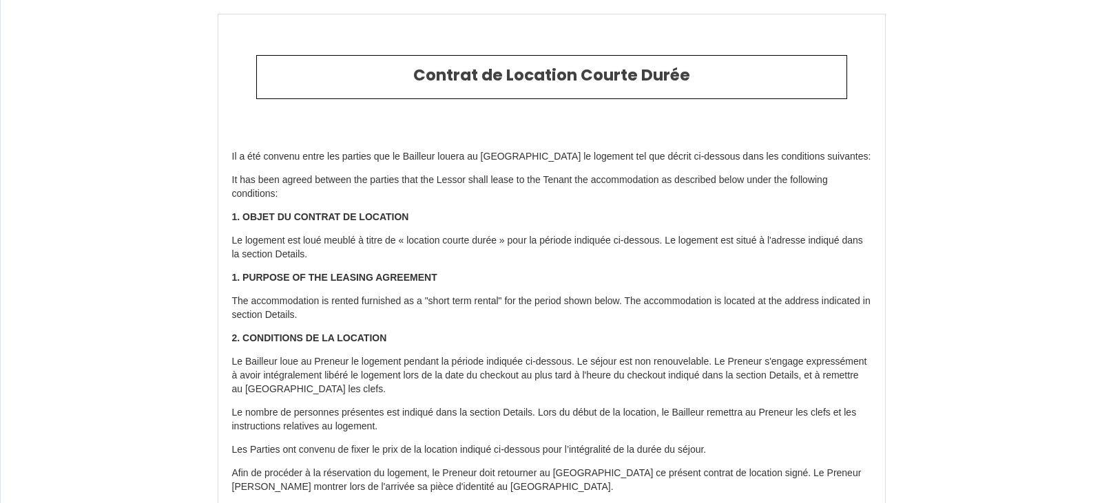
type input "Guiet"
type input "[STREET_ADDRESS]"
type input "54610"
type input "Nomeny"
type input "[EMAIL_ADDRESS][DOMAIN_NAME]"
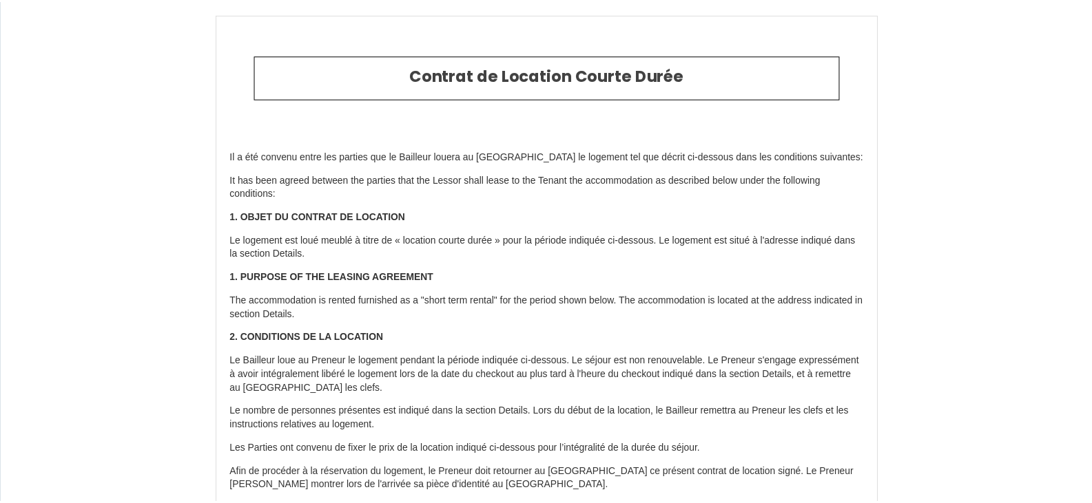
scroll to position [3063, 0]
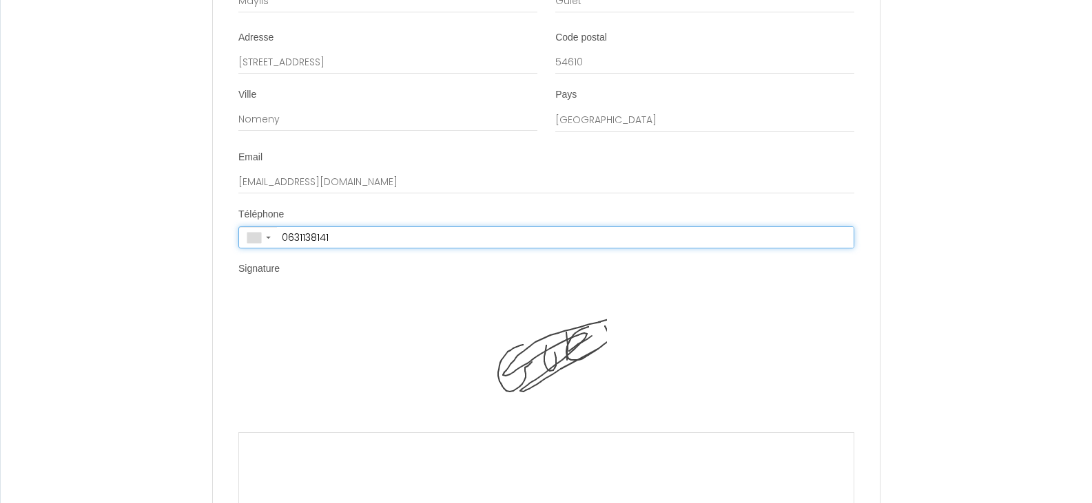
type input "+33 6 31 13 81 41"
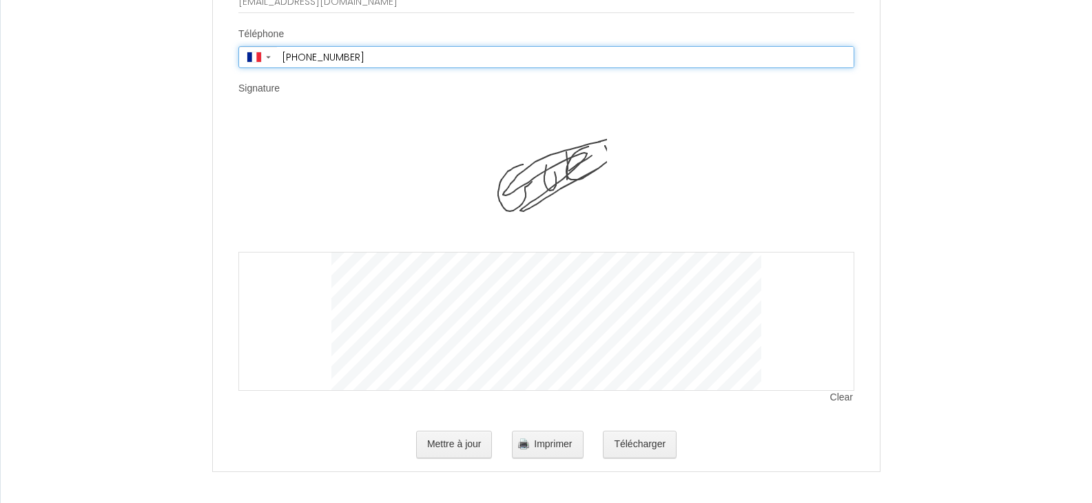
scroll to position [3260, 0]
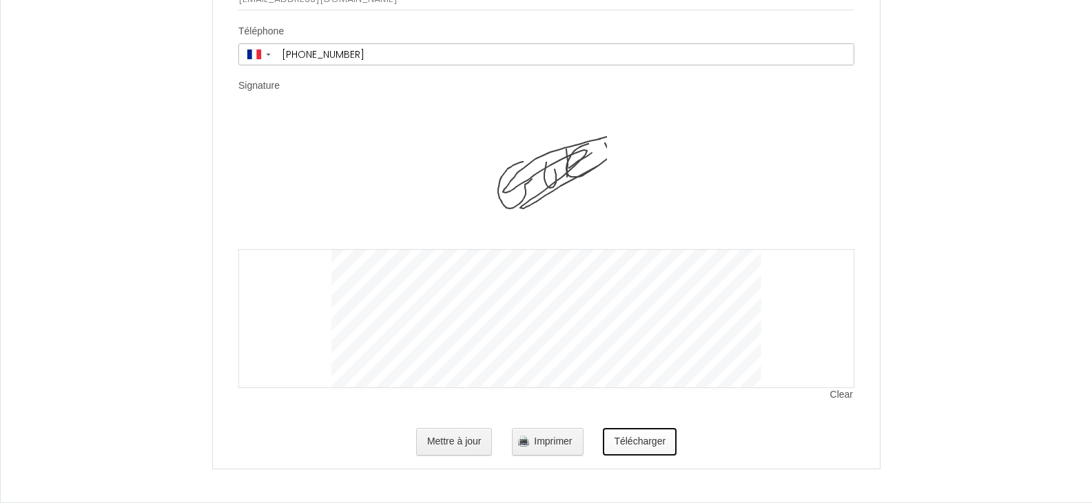
click at [645, 454] on button "Télécharger" at bounding box center [640, 442] width 74 height 28
